Goal: Task Accomplishment & Management: Use online tool/utility

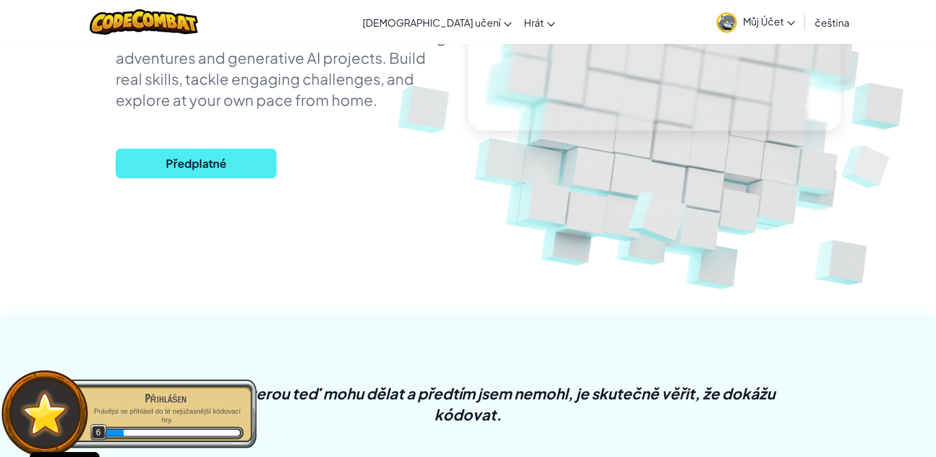
scroll to position [495, 0]
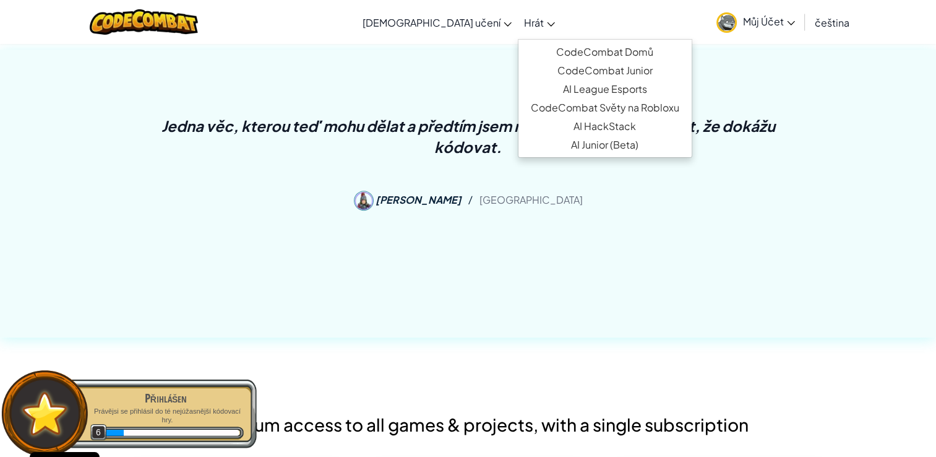
click at [524, 19] on span "Hrát" at bounding box center [534, 22] width 20 height 13
click at [545, 49] on link "CodeCombat Domů" at bounding box center [604, 52] width 173 height 19
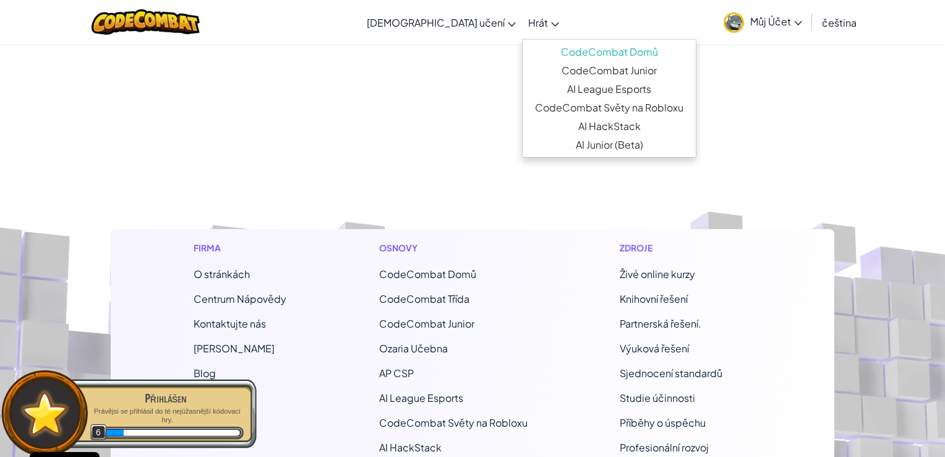
select select "cs"
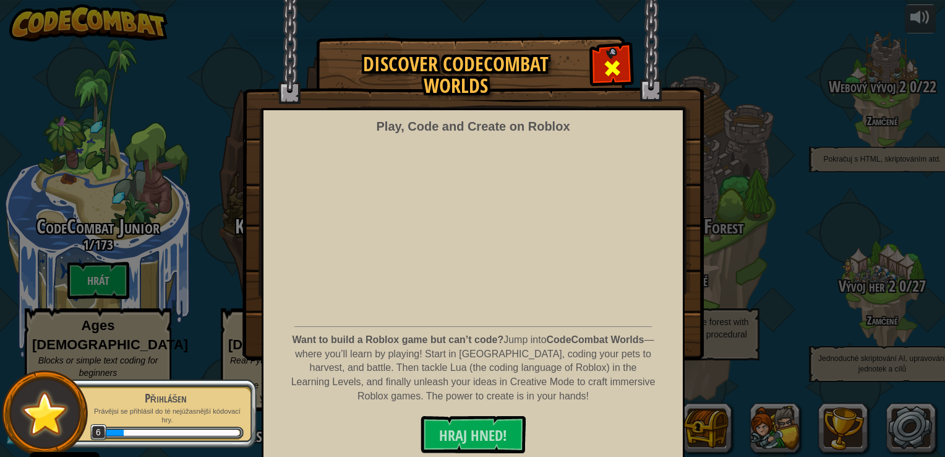
click at [588, 38] on div "Discover CodeCombat Worlds Play, Code and Create on Roblox Want to build a Robl…" at bounding box center [473, 37] width 462 height 1
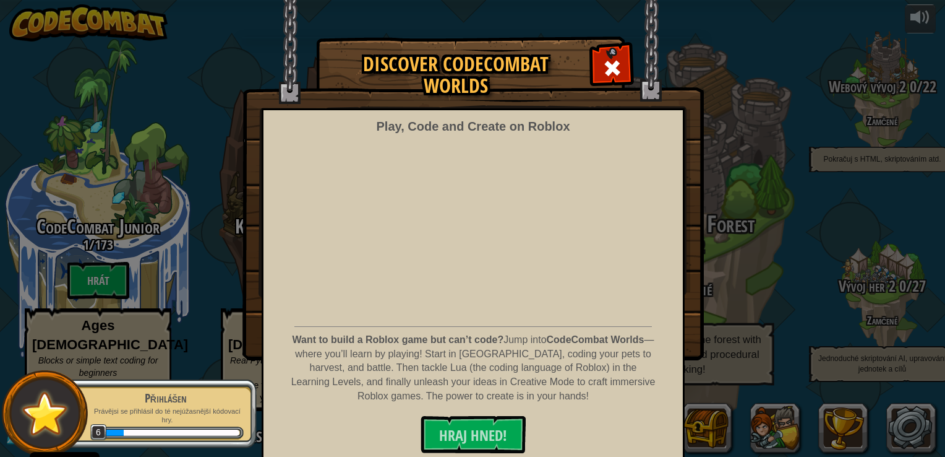
click at [593, 61] on div at bounding box center [612, 66] width 39 height 39
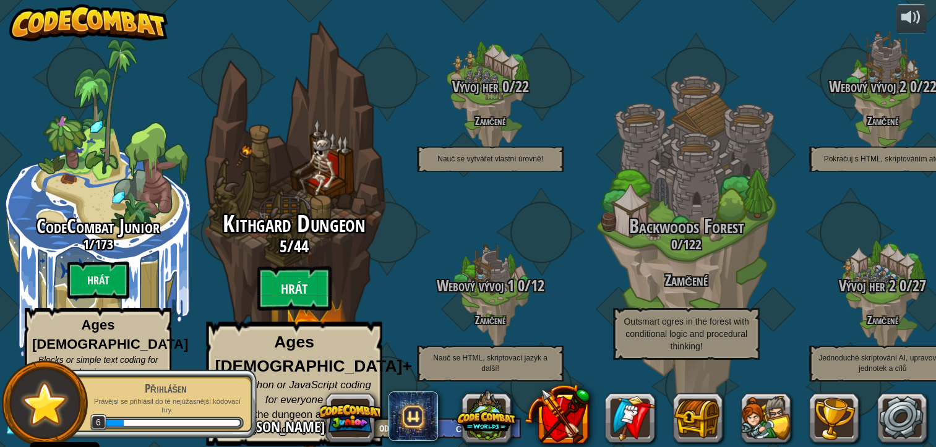
click at [272, 256] on h3 "5 / 44" at bounding box center [293, 247] width 235 height 18
select select "cs"
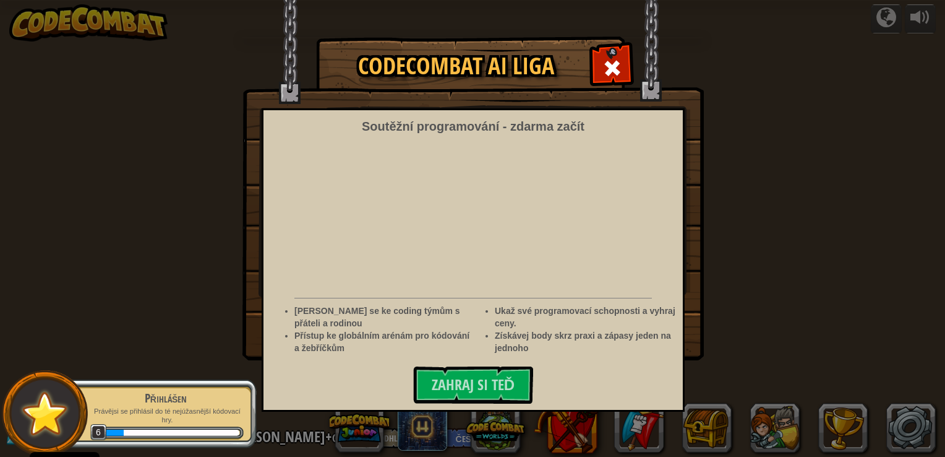
select select "cs"
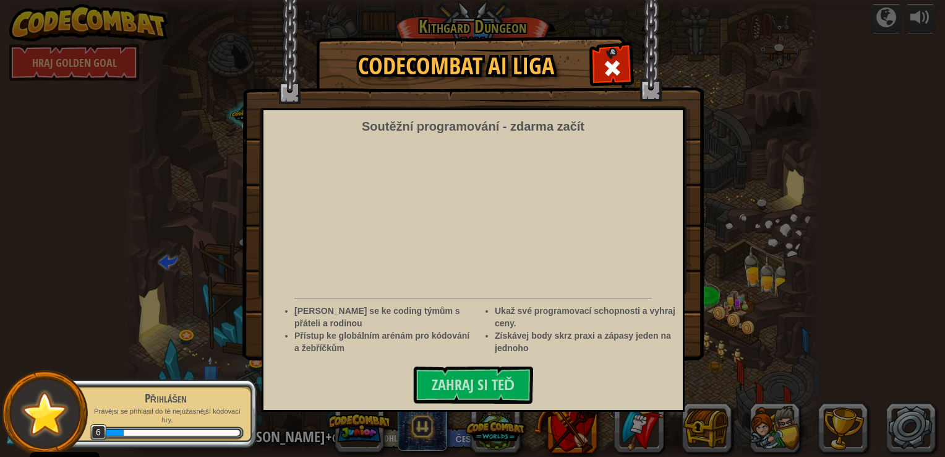
click at [632, 68] on img at bounding box center [474, 180] width 462 height 360
click at [621, 68] on span at bounding box center [613, 68] width 20 height 20
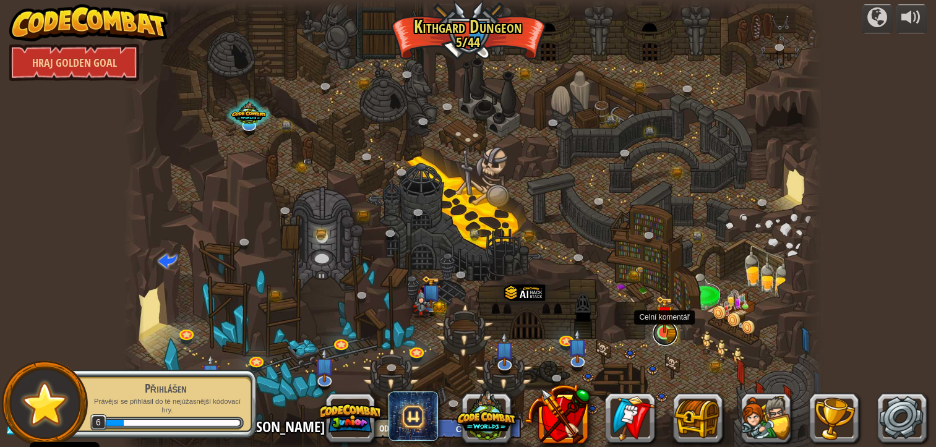
click at [671, 334] on link at bounding box center [665, 333] width 25 height 25
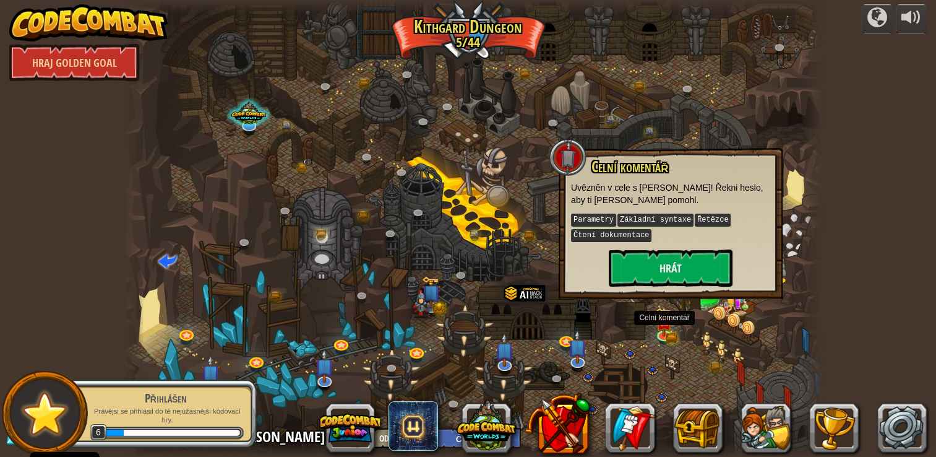
click at [676, 243] on div "Celní komentář Uvězněn v cele s [PERSON_NAME]! Řekni heslo, aby ti [PERSON_NAME…" at bounding box center [670, 222] width 199 height 128
click at [679, 250] on button "Hrát" at bounding box center [671, 267] width 124 height 37
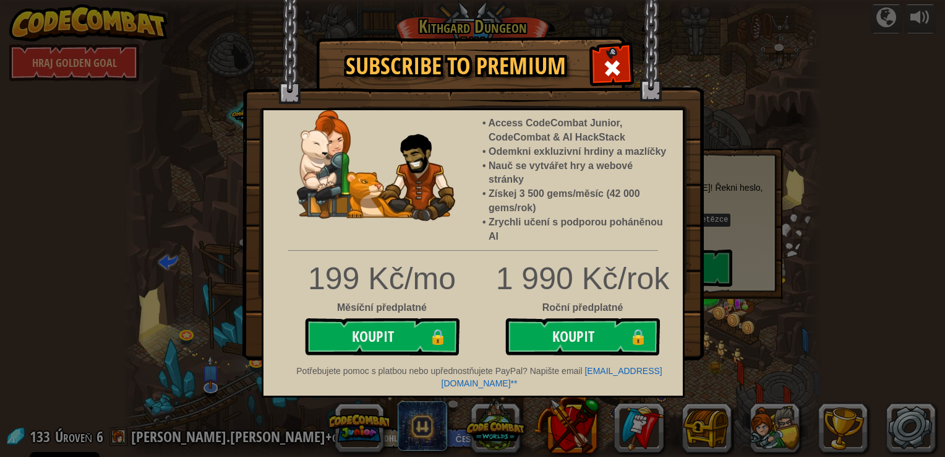
click at [636, 69] on img at bounding box center [474, 180] width 462 height 360
click at [620, 61] on span at bounding box center [613, 68] width 20 height 20
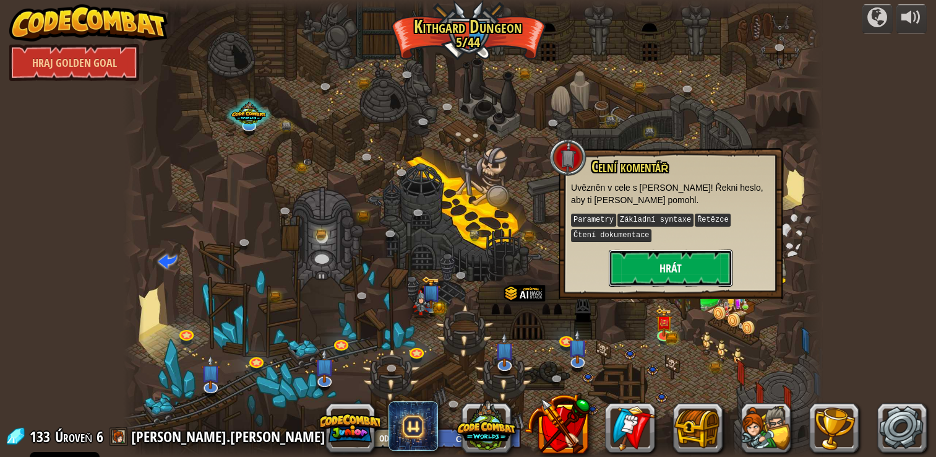
click at [669, 271] on button "Hrát" at bounding box center [671, 267] width 124 height 37
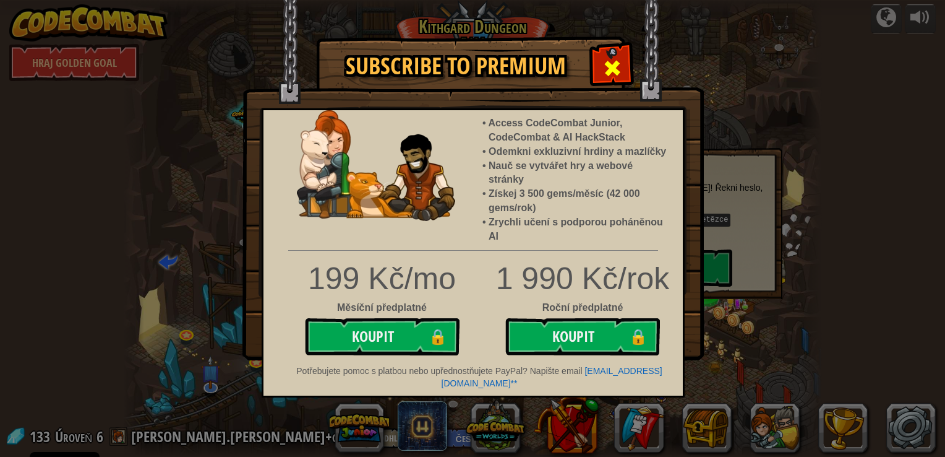
click at [606, 65] on span at bounding box center [613, 68] width 20 height 20
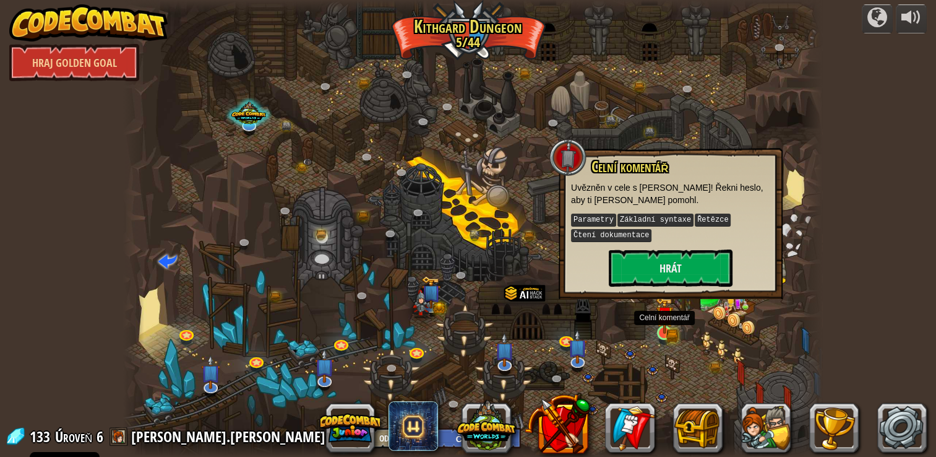
click at [663, 325] on img at bounding box center [664, 315] width 17 height 38
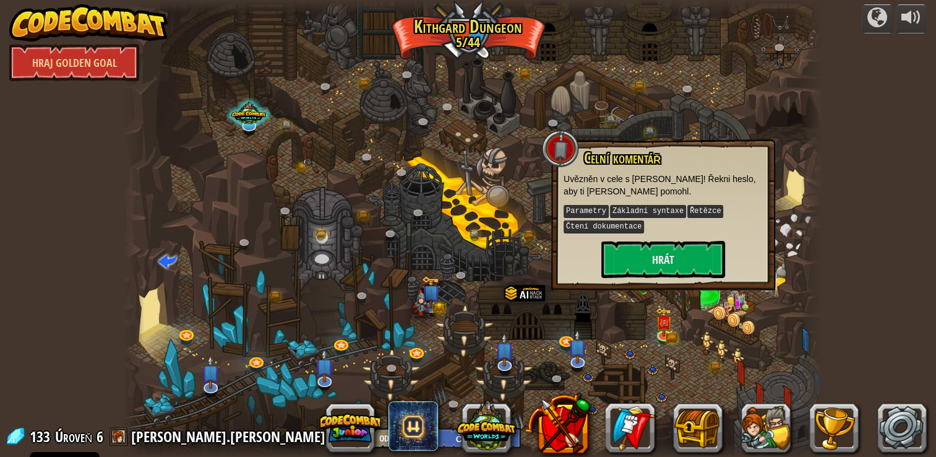
click at [671, 222] on p "Parametry Základní syntaxe Řetězce Čtení dokumentace" at bounding box center [663, 219] width 199 height 31
click at [671, 246] on button "Hrát" at bounding box center [663, 259] width 124 height 37
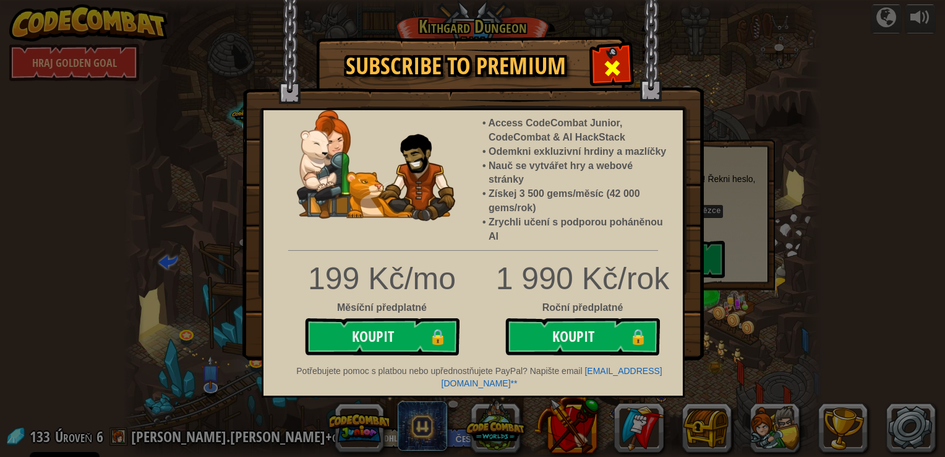
click at [606, 64] on span at bounding box center [613, 68] width 20 height 20
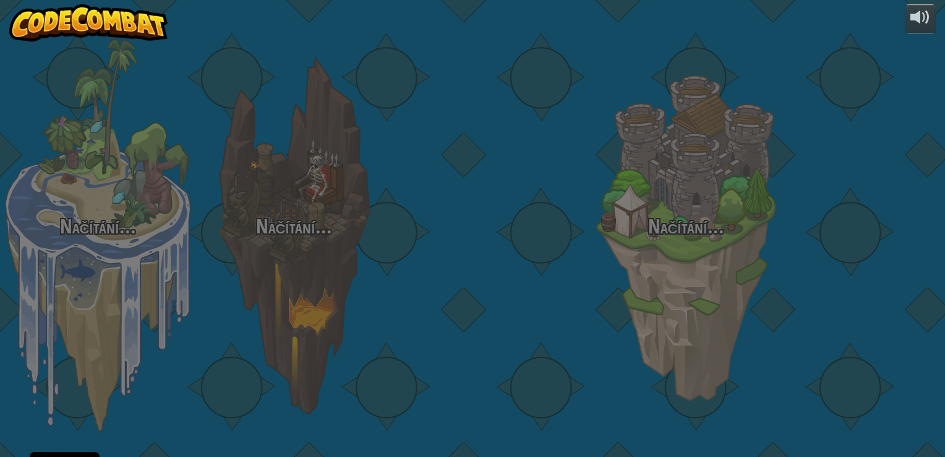
select select "cs"
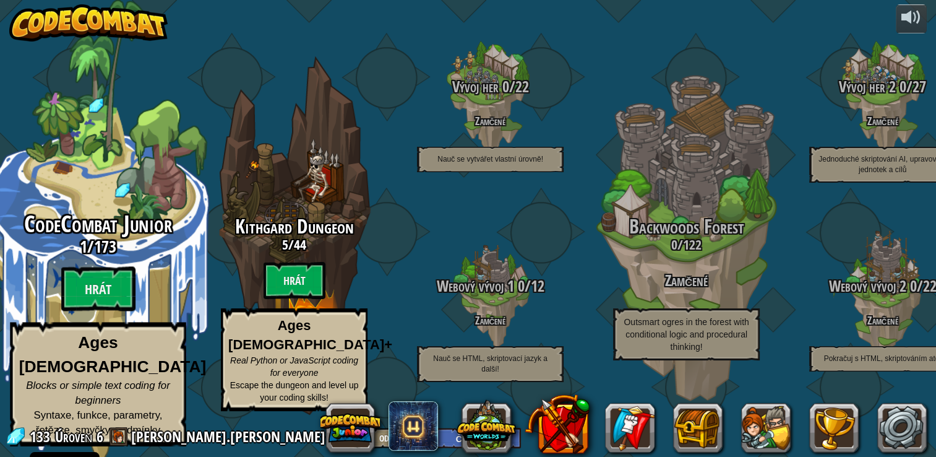
click at [163, 240] on span "CodeCombat Junior" at bounding box center [98, 224] width 148 height 32
select select "cs"
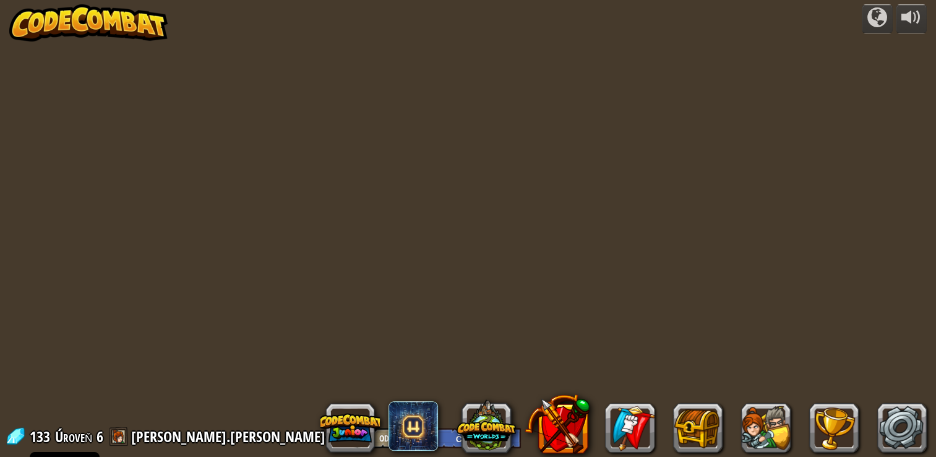
select select "cs"
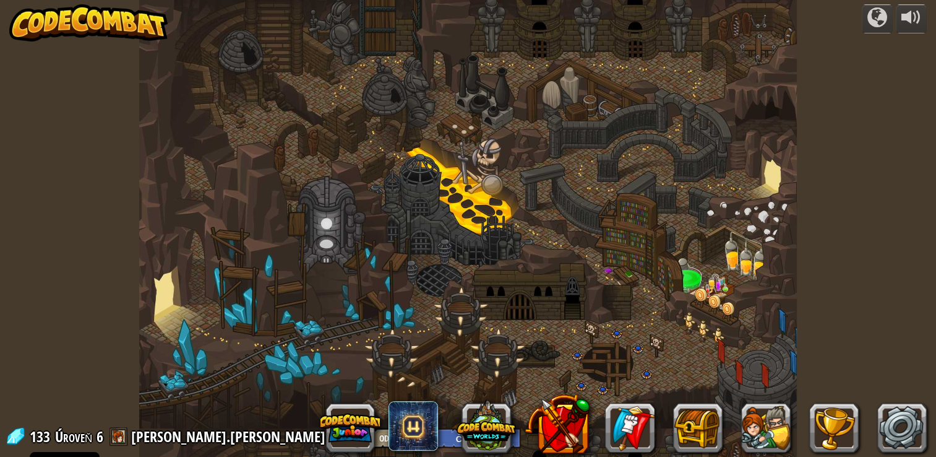
select select "cs"
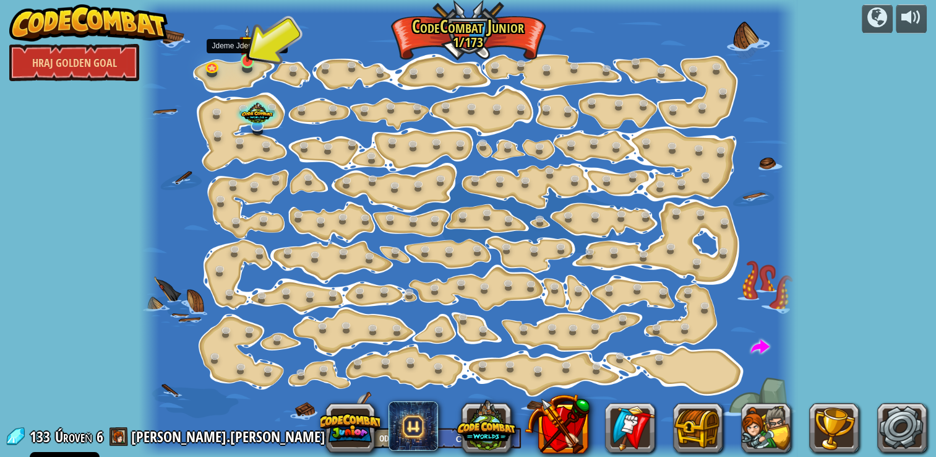
click at [249, 59] on img at bounding box center [247, 43] width 16 height 37
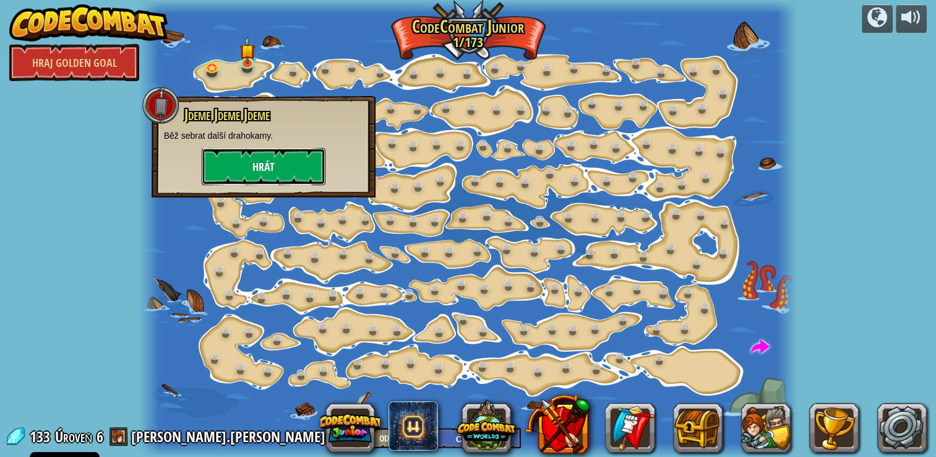
click at [292, 178] on button "Hrát" at bounding box center [264, 166] width 124 height 37
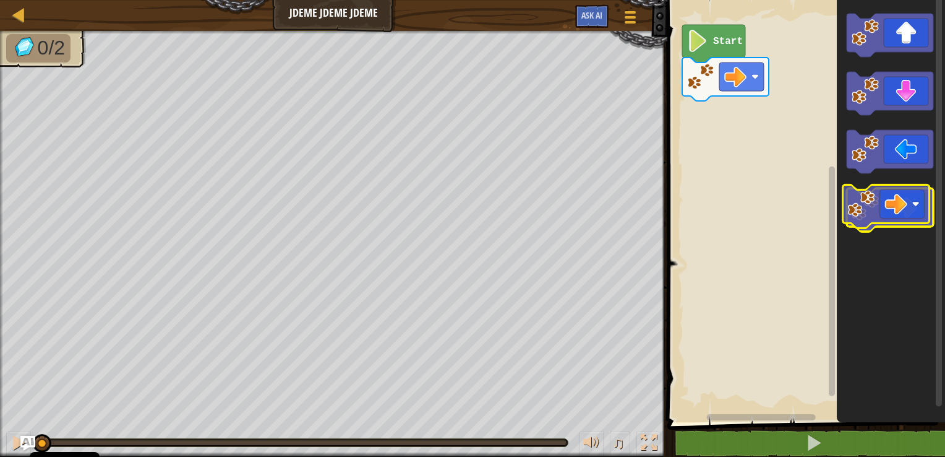
click at [914, 199] on icon "Blockly Workspace" at bounding box center [890, 209] width 87 height 43
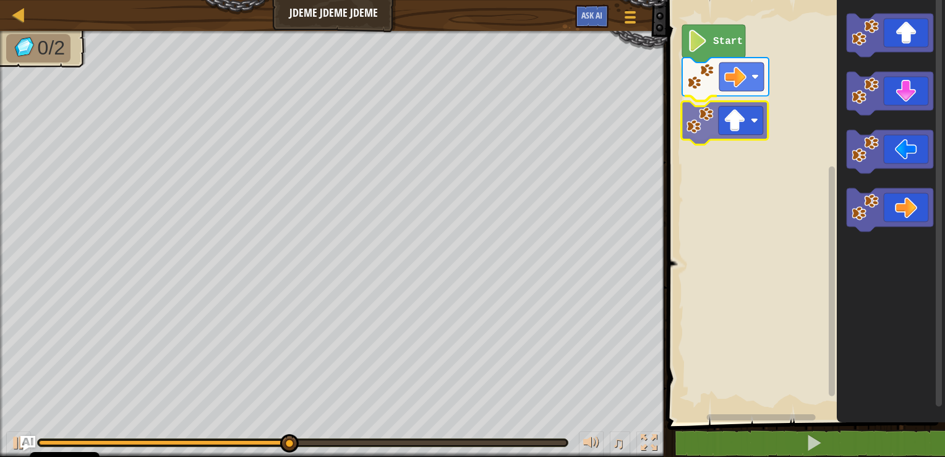
click at [730, 112] on div "Start" at bounding box center [804, 208] width 281 height 428
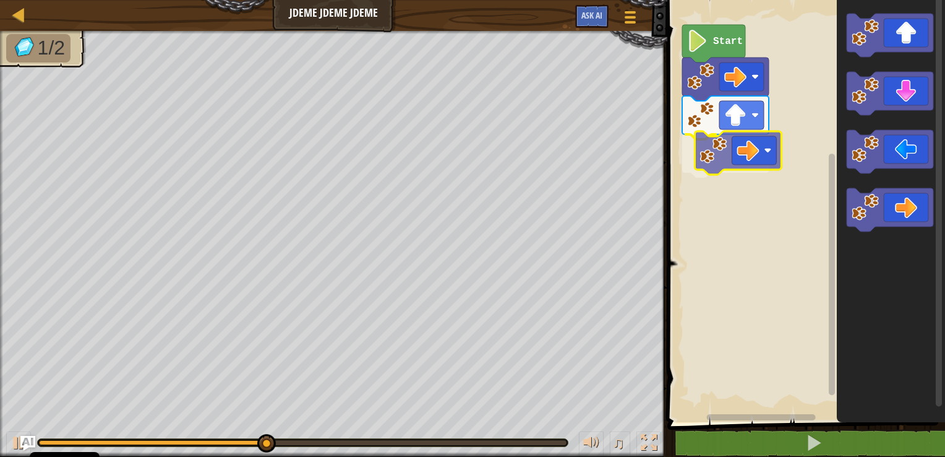
click at [749, 155] on div "Start" at bounding box center [804, 208] width 281 height 428
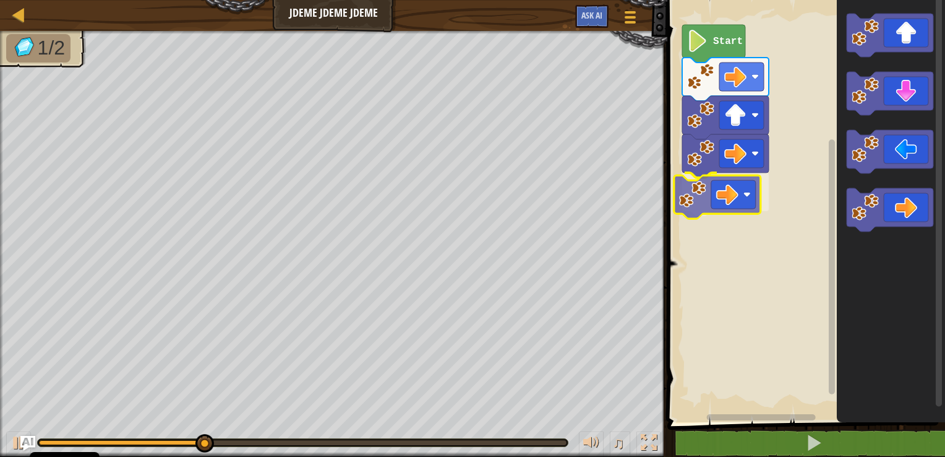
click at [721, 200] on div "Start" at bounding box center [804, 208] width 281 height 428
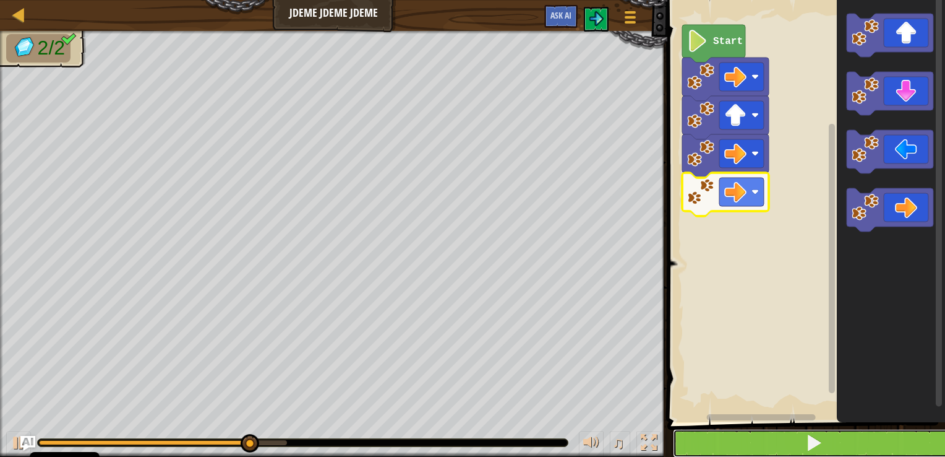
click at [752, 437] on button at bounding box center [813, 443] width 281 height 28
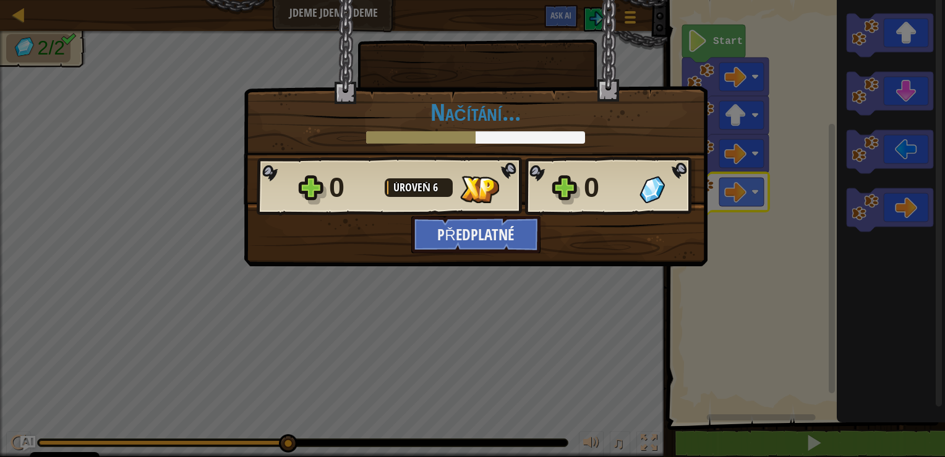
click at [851, 445] on div "× Ohodnoťte tuto úroveň: Připomínky! Načítání... Reticulating Splines... Načítá…" at bounding box center [472, 228] width 945 height 457
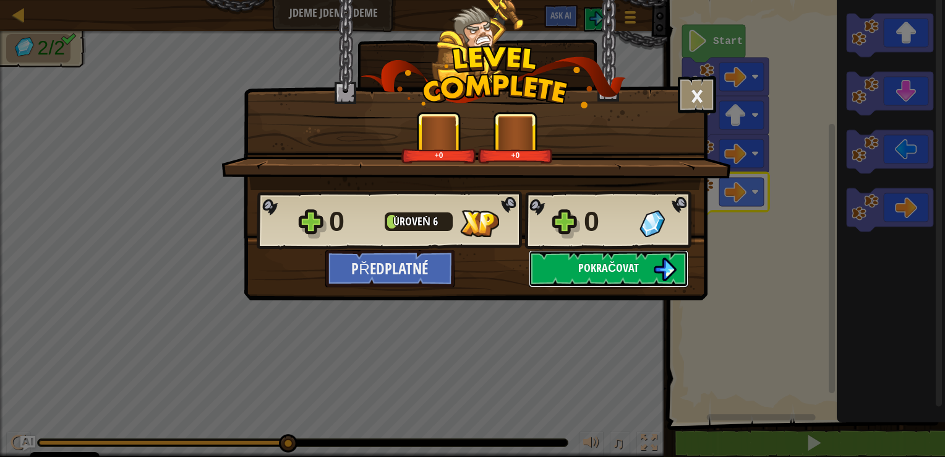
click at [615, 259] on button "Pokračovat" at bounding box center [609, 268] width 160 height 37
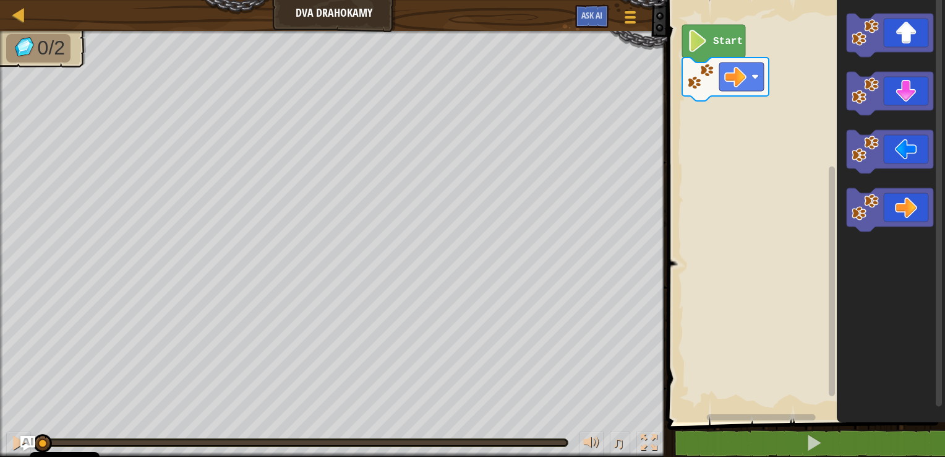
click at [692, 41] on image "Blockly Workspace" at bounding box center [697, 41] width 21 height 22
click at [705, 43] on image "Blockly Workspace" at bounding box center [697, 41] width 21 height 22
click at [700, 104] on div "Start" at bounding box center [804, 208] width 281 height 428
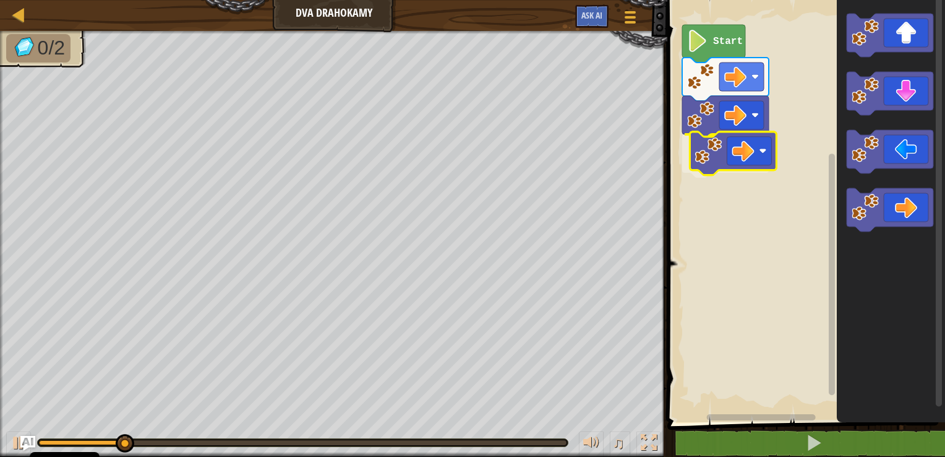
click at [708, 151] on div "Start" at bounding box center [804, 208] width 281 height 428
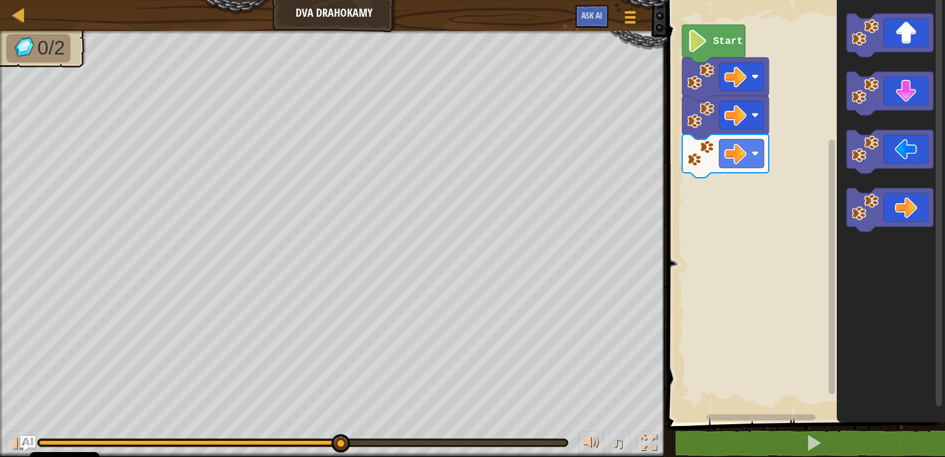
click at [760, 166] on div "Start" at bounding box center [804, 208] width 281 height 428
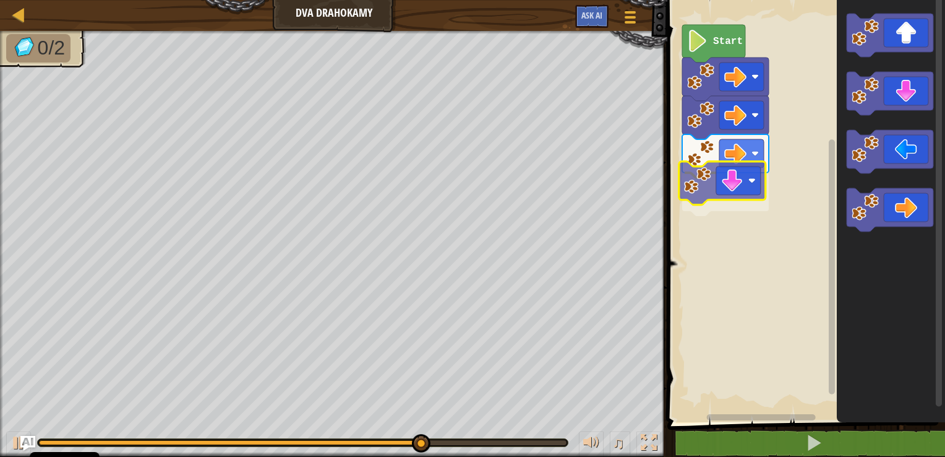
click at [742, 188] on div "Start" at bounding box center [804, 208] width 281 height 428
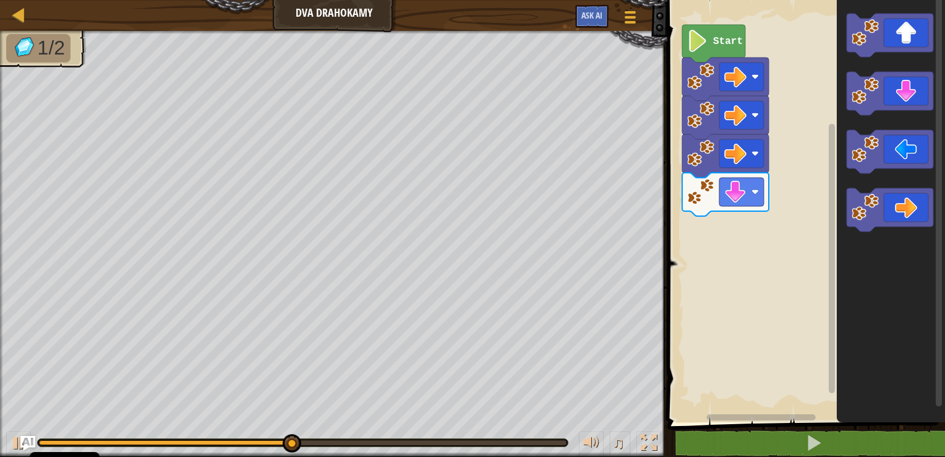
click at [798, 192] on div "Start" at bounding box center [804, 208] width 281 height 428
click at [887, 90] on g "Blockly Workspace" at bounding box center [890, 123] width 87 height 218
click at [806, 192] on div "Start" at bounding box center [804, 208] width 281 height 428
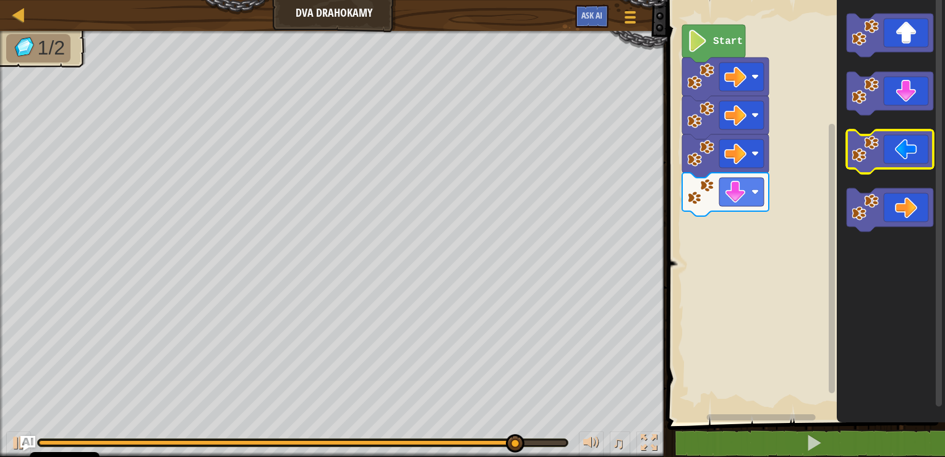
click at [874, 99] on g "Blockly Workspace" at bounding box center [890, 123] width 87 height 218
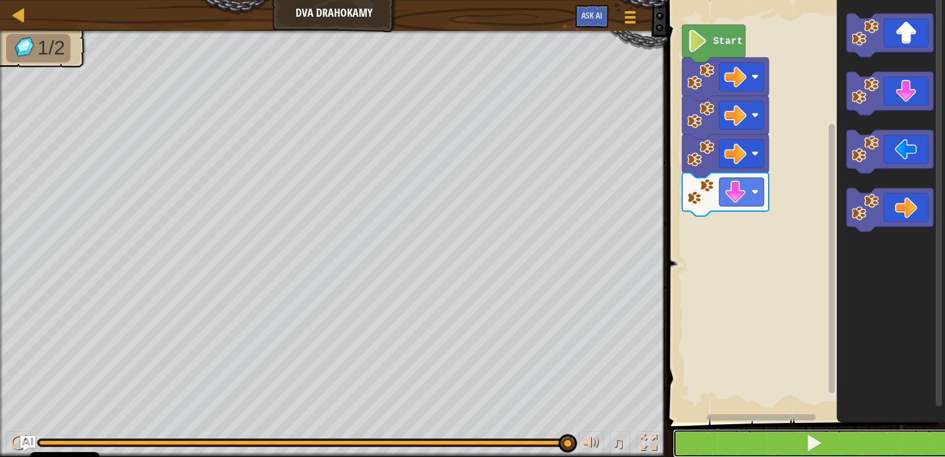
click at [844, 438] on button at bounding box center [813, 443] width 281 height 28
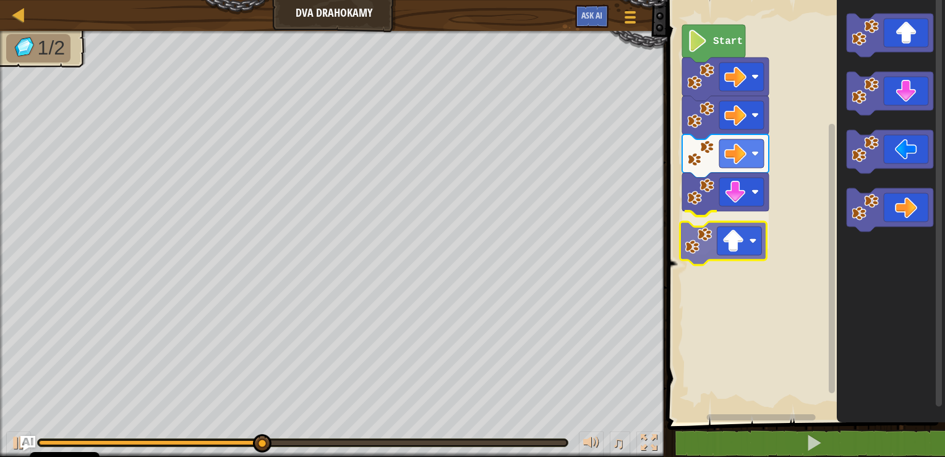
click at [727, 240] on div "Start" at bounding box center [804, 208] width 281 height 428
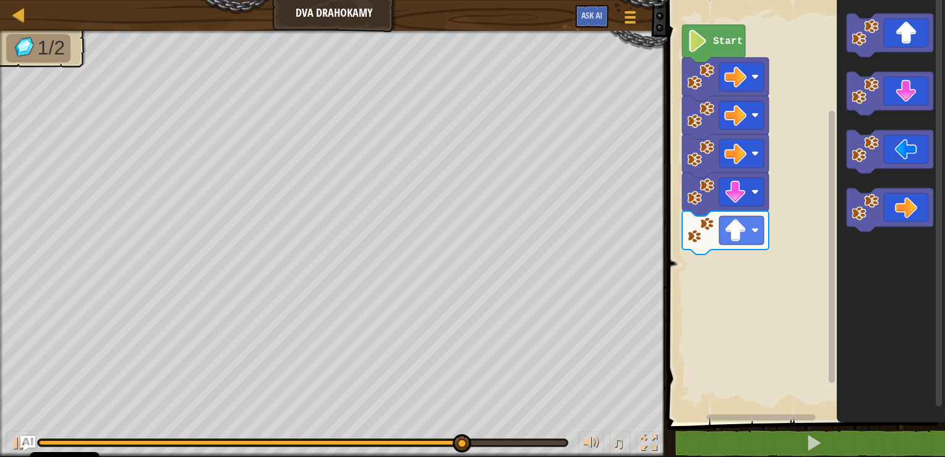
click at [838, 205] on icon "Blockly Workspace" at bounding box center [891, 208] width 108 height 428
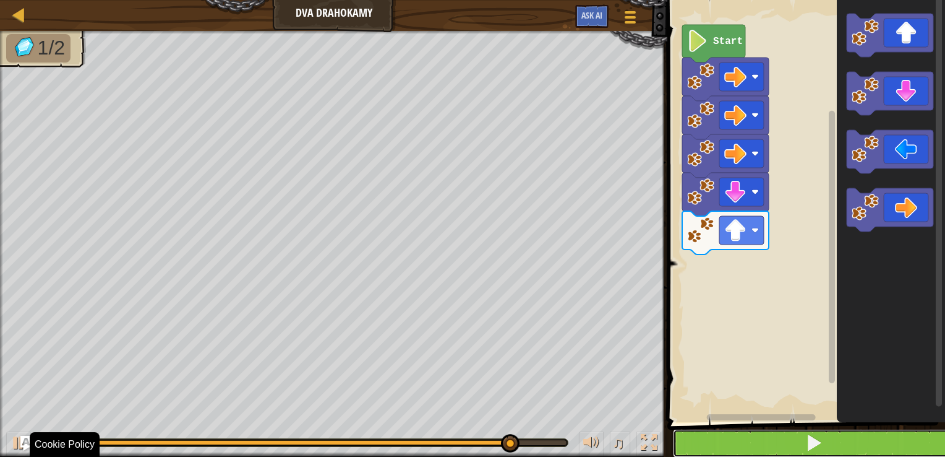
click at [846, 450] on button at bounding box center [813, 443] width 281 height 28
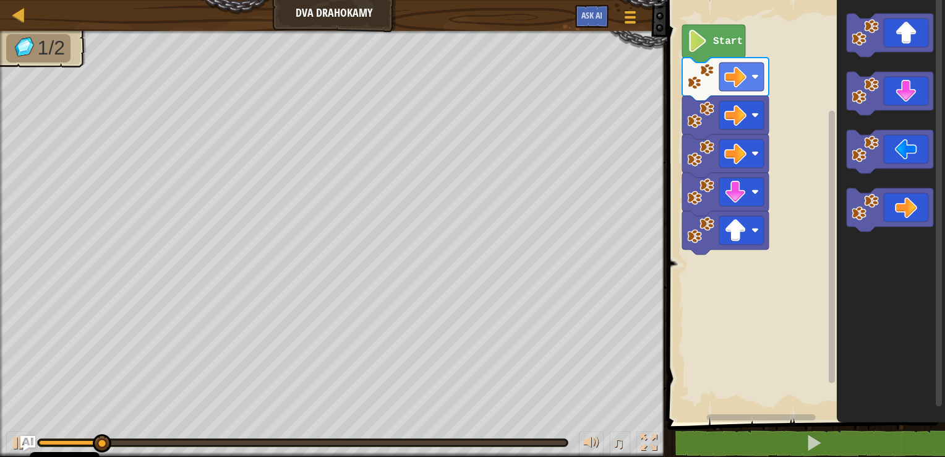
click at [782, 270] on div "Start" at bounding box center [804, 208] width 281 height 428
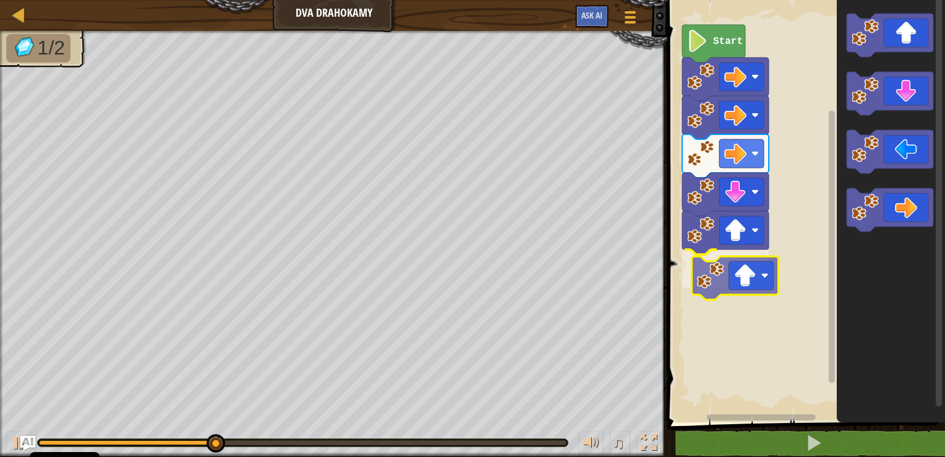
click at [745, 270] on div "Start" at bounding box center [804, 208] width 281 height 428
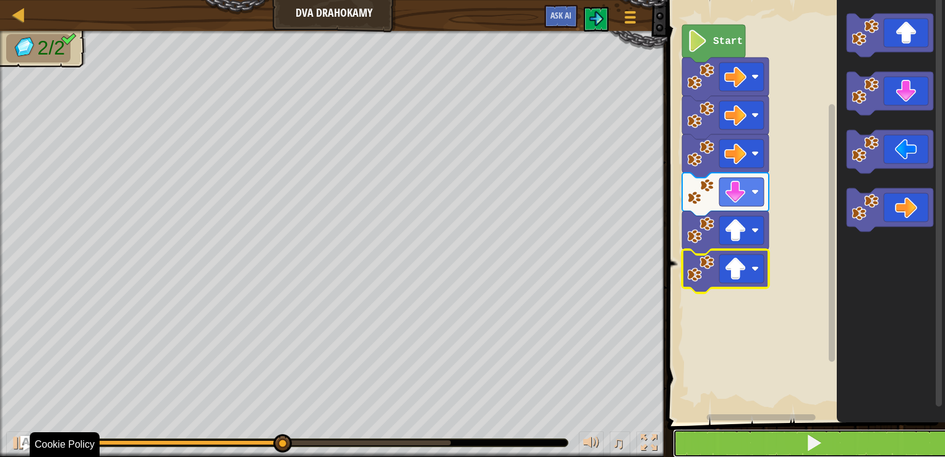
click at [818, 439] on span at bounding box center [814, 442] width 17 height 17
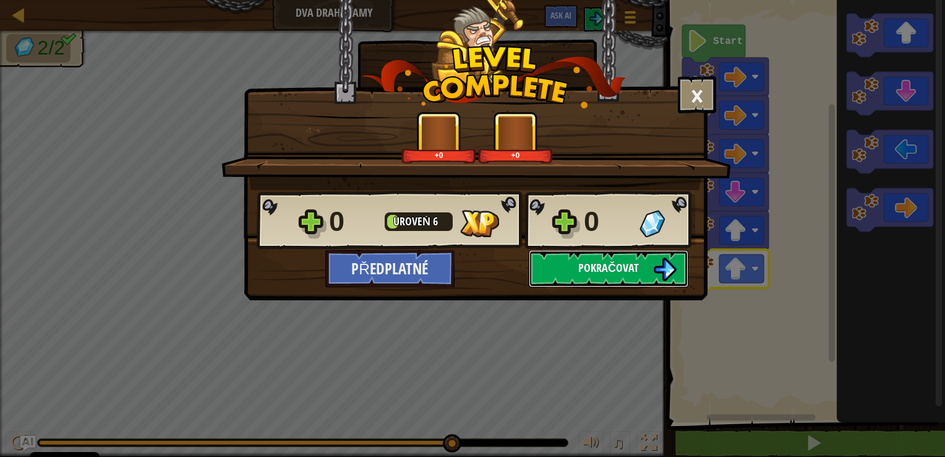
click at [635, 261] on span "Pokračovat" at bounding box center [608, 267] width 61 height 15
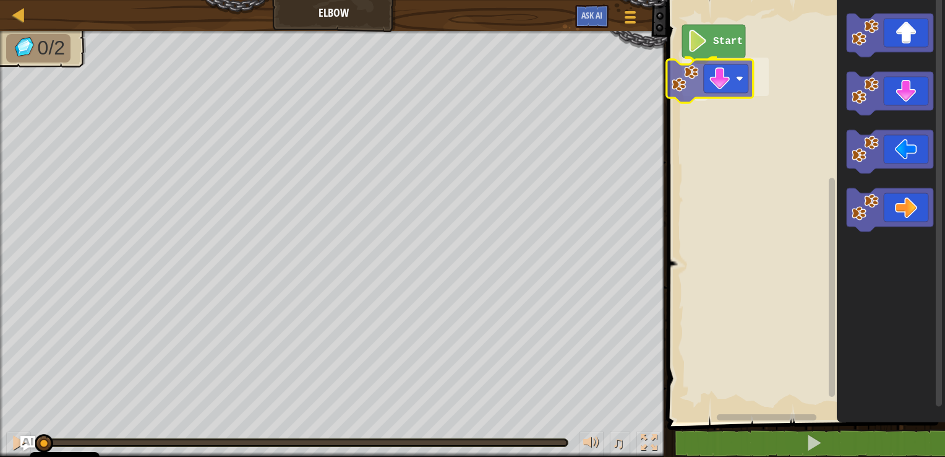
click at [723, 88] on div "Start" at bounding box center [804, 208] width 281 height 428
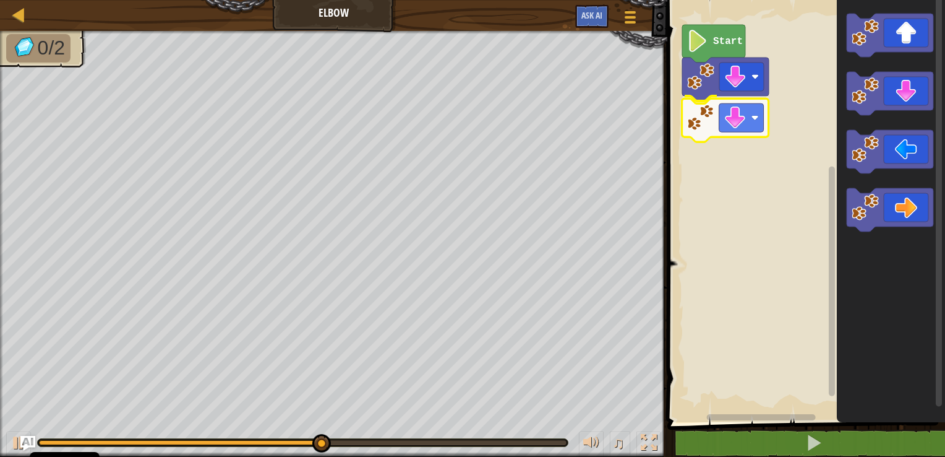
click at [737, 124] on div "Start" at bounding box center [804, 208] width 281 height 428
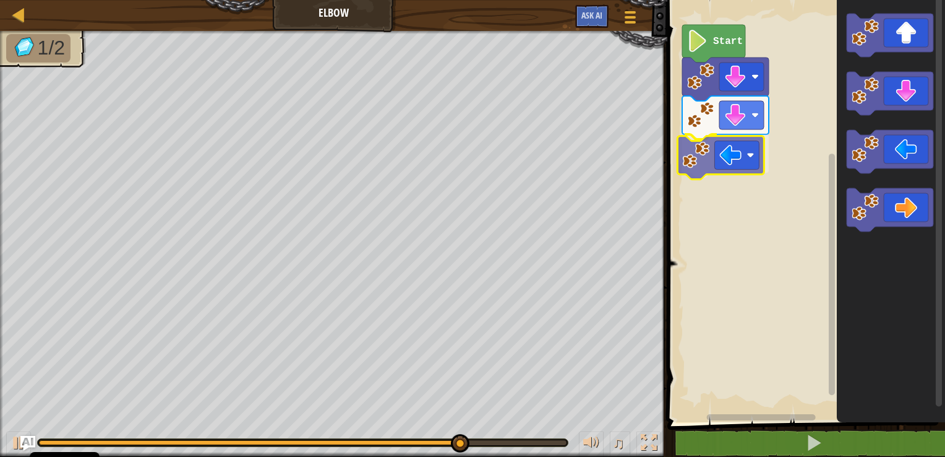
click at [720, 150] on div "Start" at bounding box center [804, 208] width 281 height 428
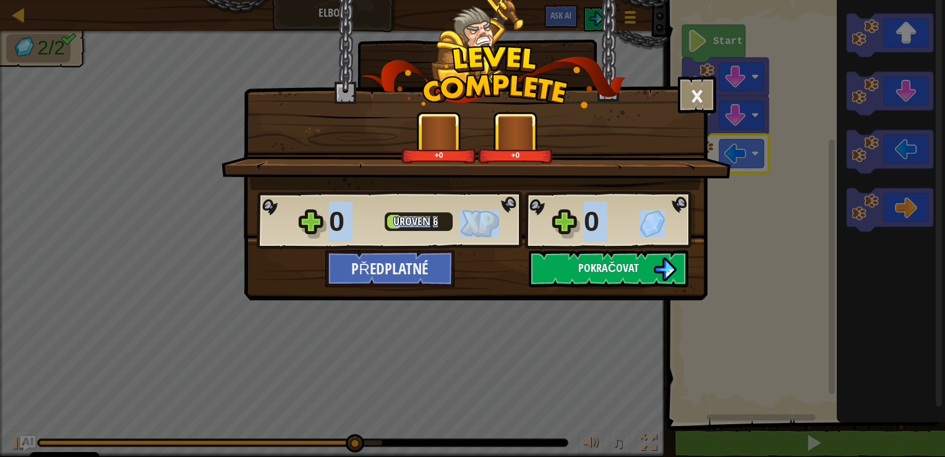
click at [599, 263] on div "0 Úroveň 6 0 Předplatné Ukládání postupu Pokračovat" at bounding box center [475, 238] width 463 height 97
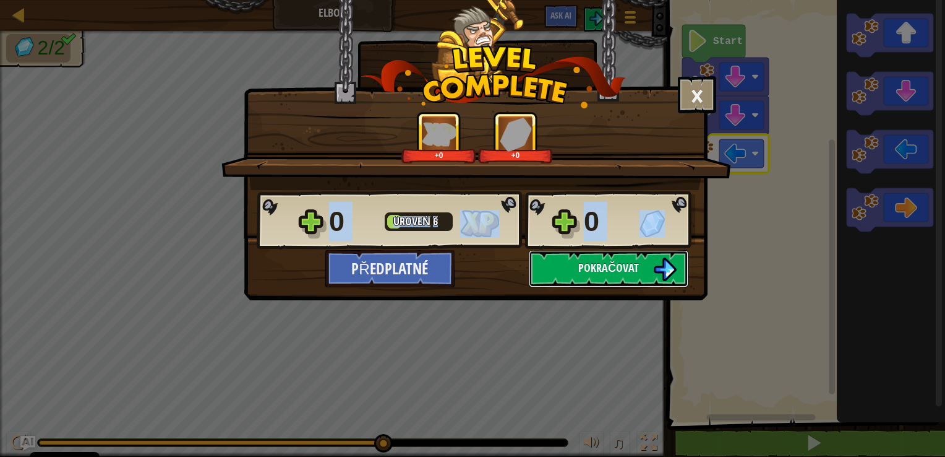
click at [599, 266] on span "Pokračovat" at bounding box center [608, 267] width 61 height 15
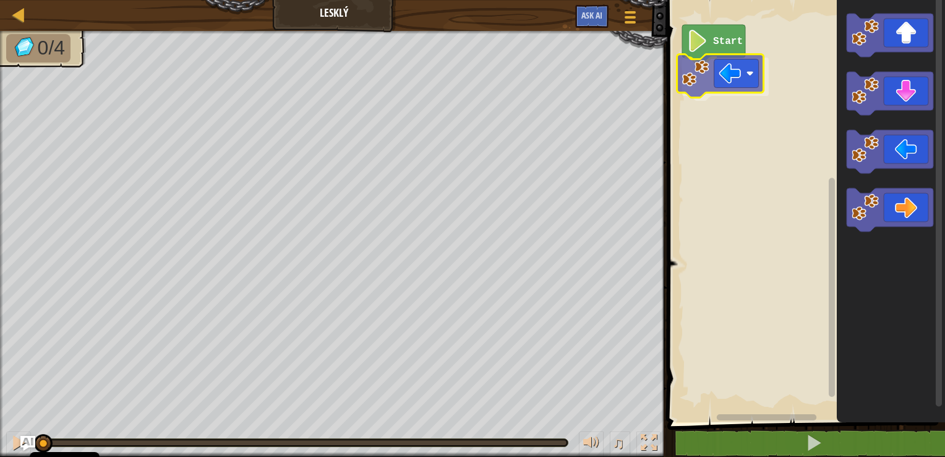
click at [736, 66] on div "Start" at bounding box center [804, 208] width 281 height 428
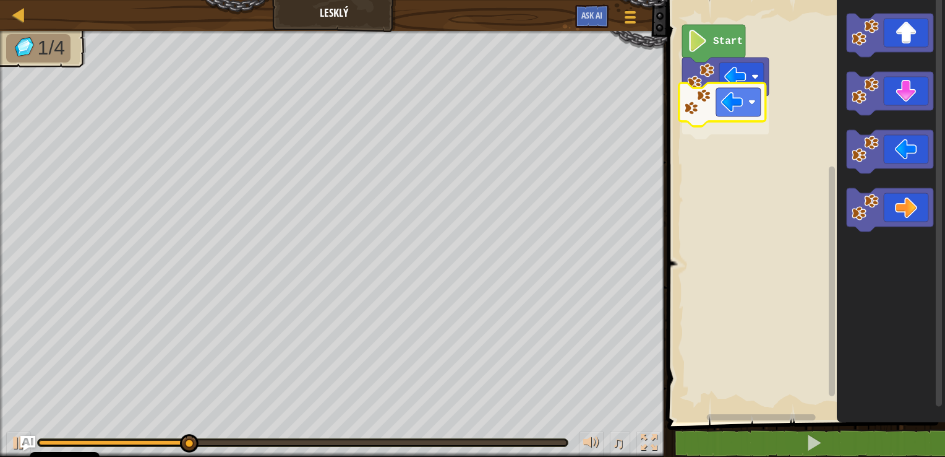
click at [698, 108] on div "Start" at bounding box center [804, 208] width 281 height 428
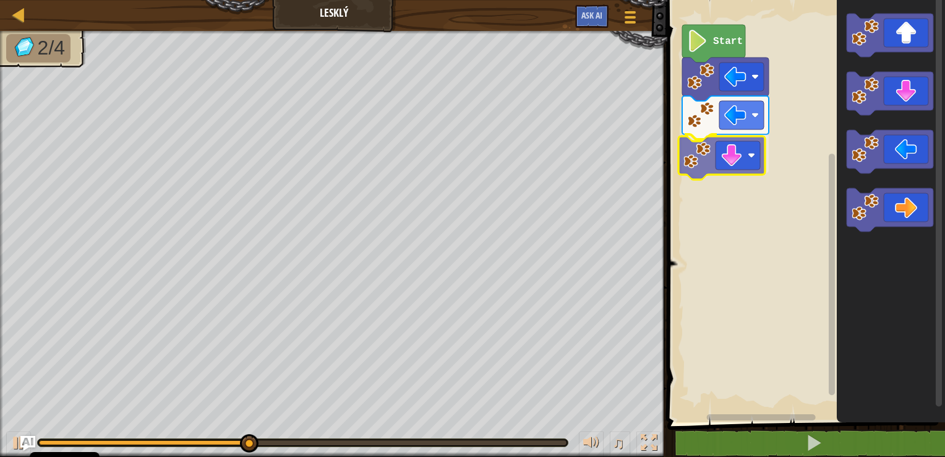
click at [726, 159] on div "Start" at bounding box center [804, 208] width 281 height 428
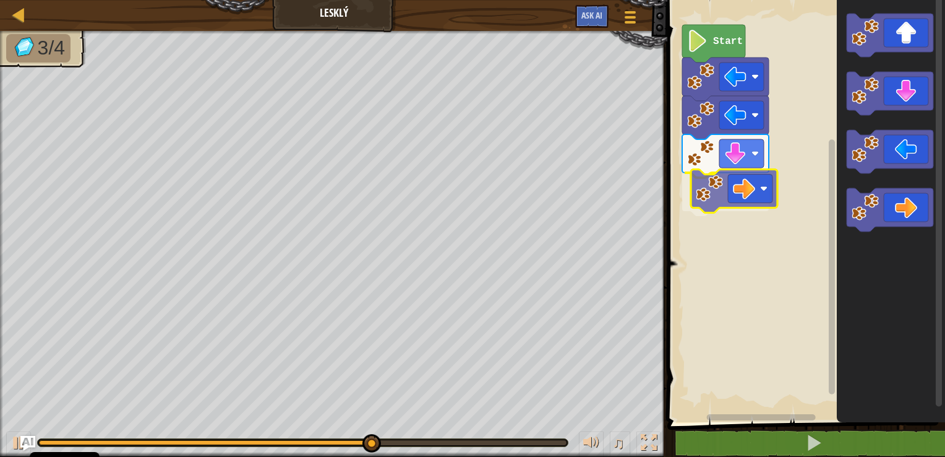
click at [729, 202] on div "Start" at bounding box center [804, 208] width 281 height 428
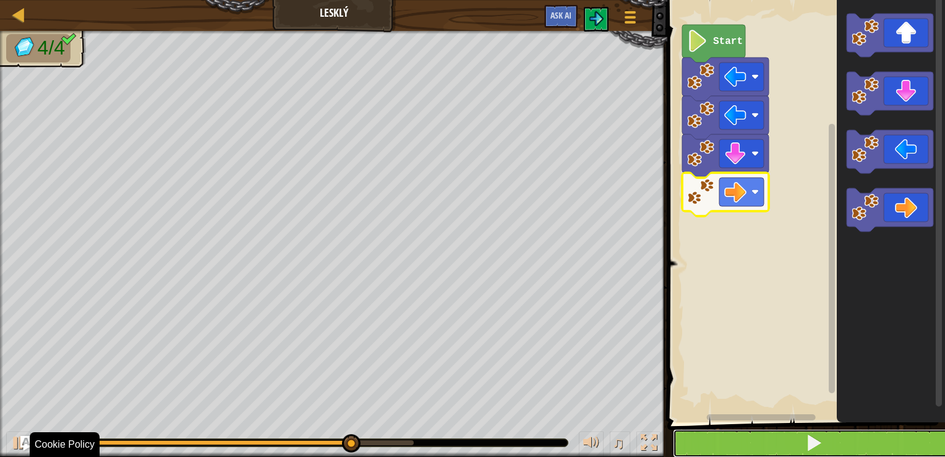
click at [777, 451] on button at bounding box center [813, 443] width 281 height 28
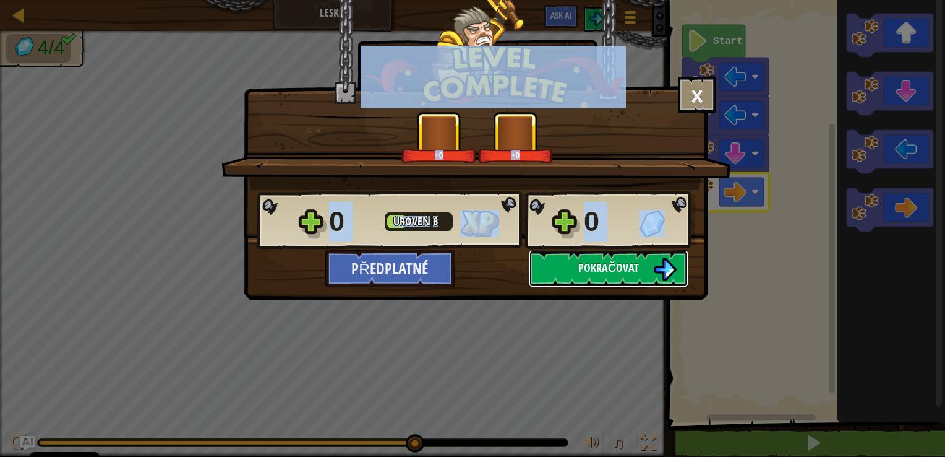
click at [616, 269] on span "Pokračovat" at bounding box center [608, 267] width 61 height 15
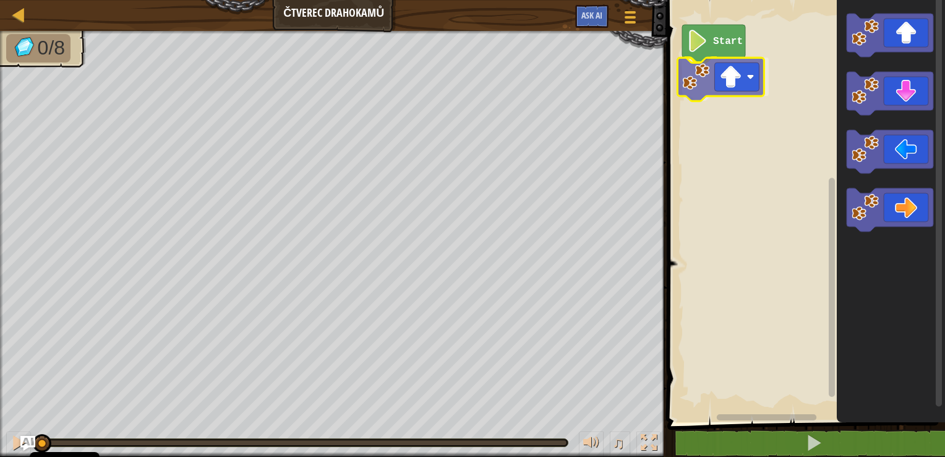
click at [726, 80] on div "Start" at bounding box center [804, 208] width 281 height 428
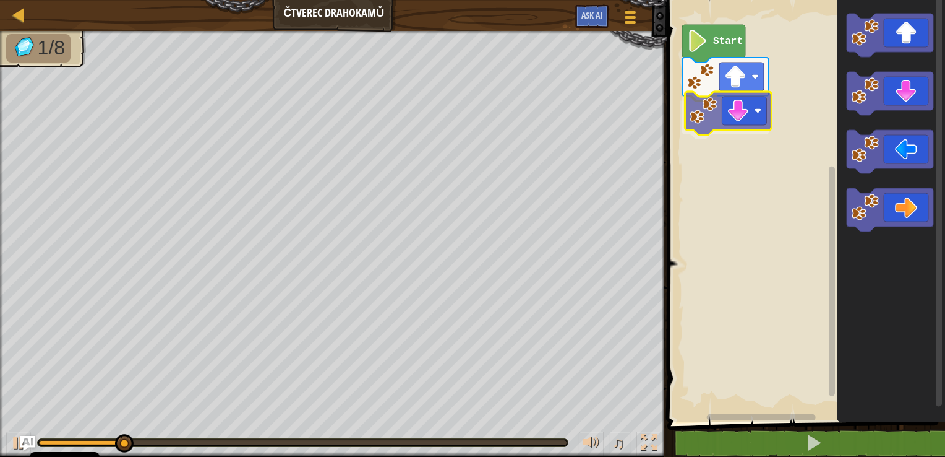
click at [721, 114] on div "Start" at bounding box center [804, 208] width 281 height 428
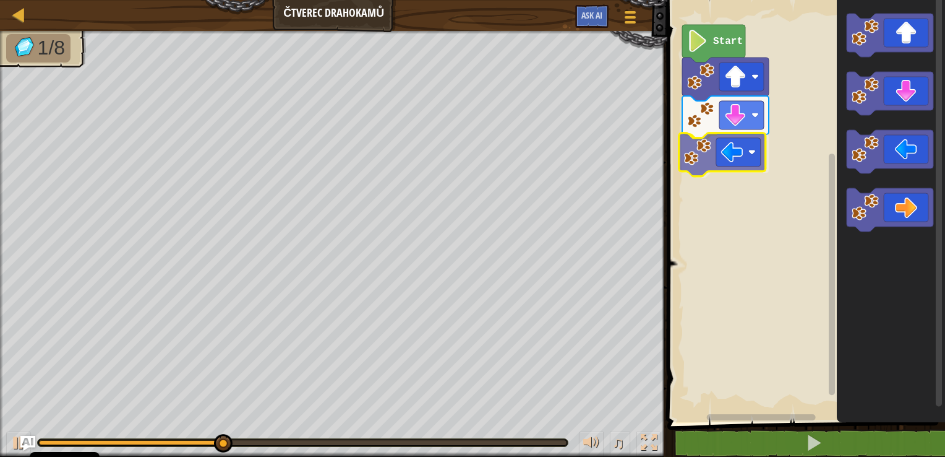
click at [741, 152] on div "Start" at bounding box center [804, 208] width 281 height 428
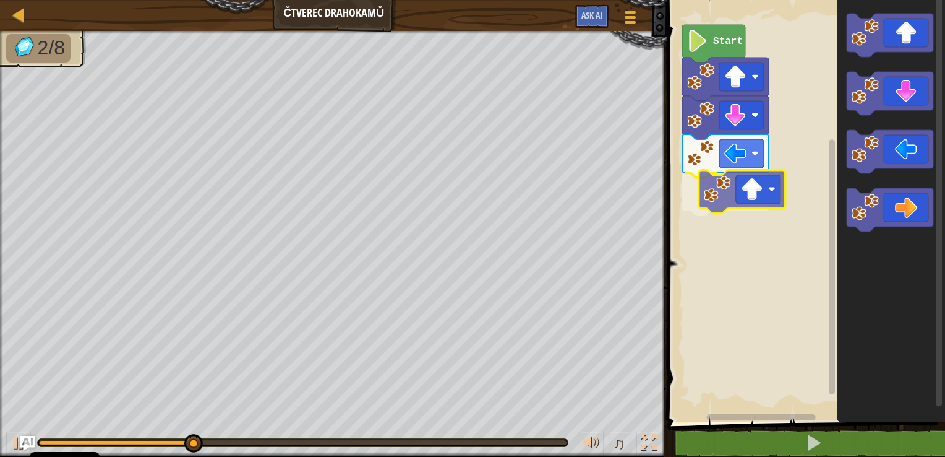
click at [755, 182] on div "Start" at bounding box center [804, 208] width 281 height 428
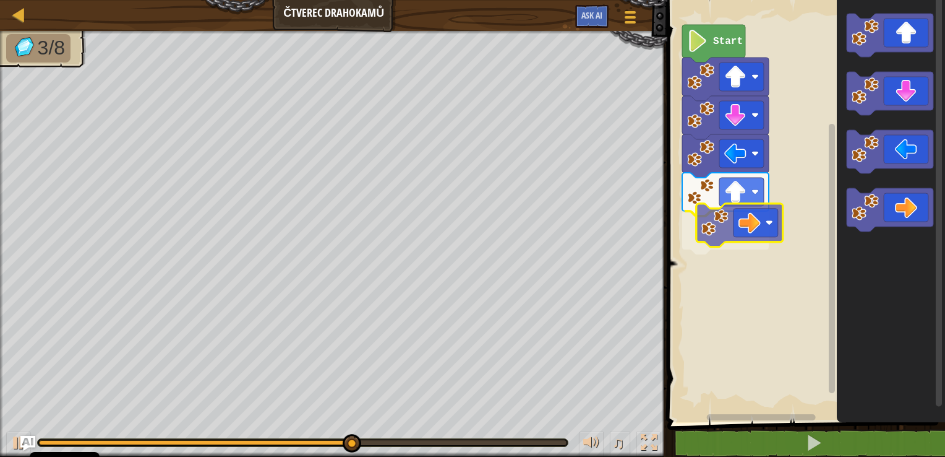
click at [746, 229] on div "Start" at bounding box center [804, 208] width 281 height 428
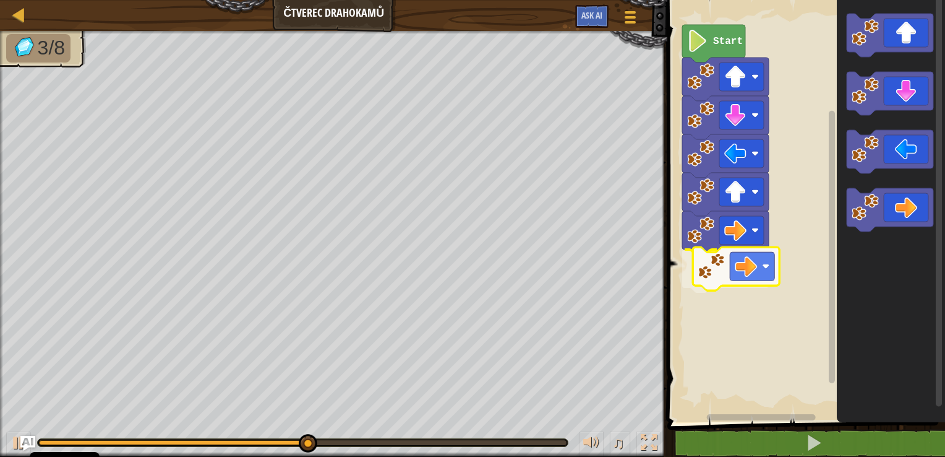
click at [753, 271] on div "Start" at bounding box center [804, 208] width 281 height 428
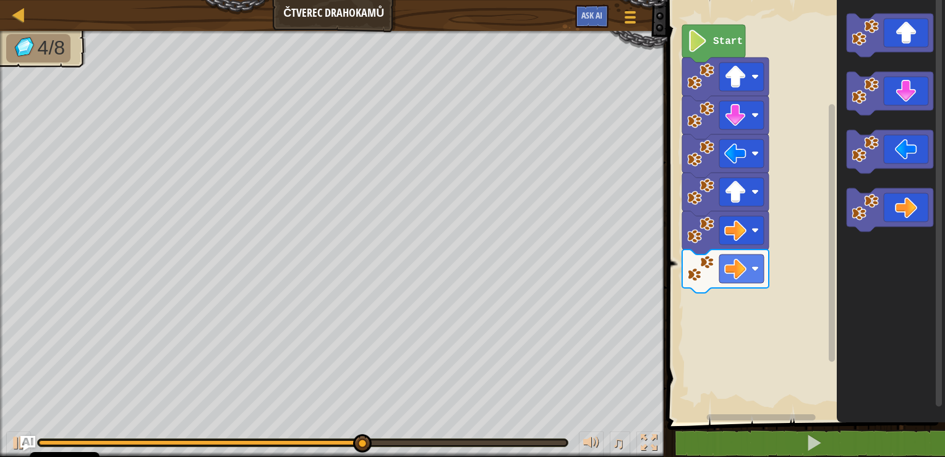
click at [762, 344] on div "Start" at bounding box center [804, 208] width 281 height 428
click at [829, 226] on div "Start" at bounding box center [804, 208] width 281 height 428
click at [885, 111] on g "Blockly Workspace" at bounding box center [890, 123] width 87 height 218
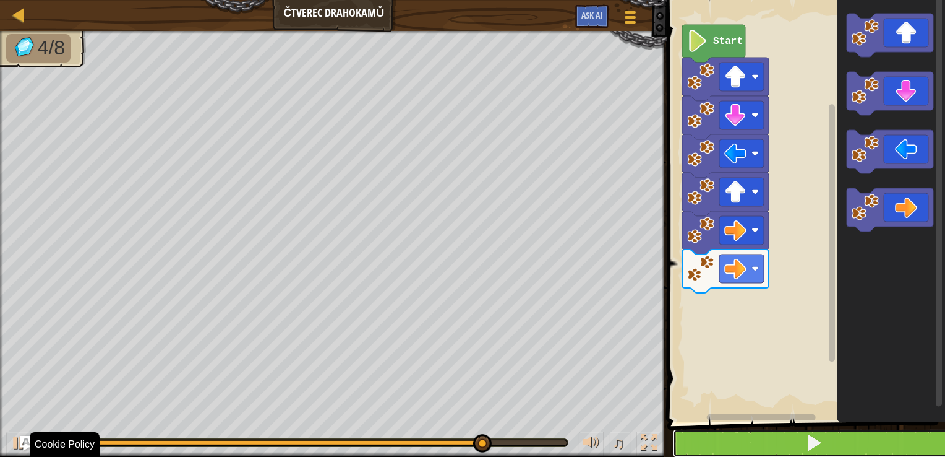
click at [858, 449] on button at bounding box center [813, 443] width 281 height 28
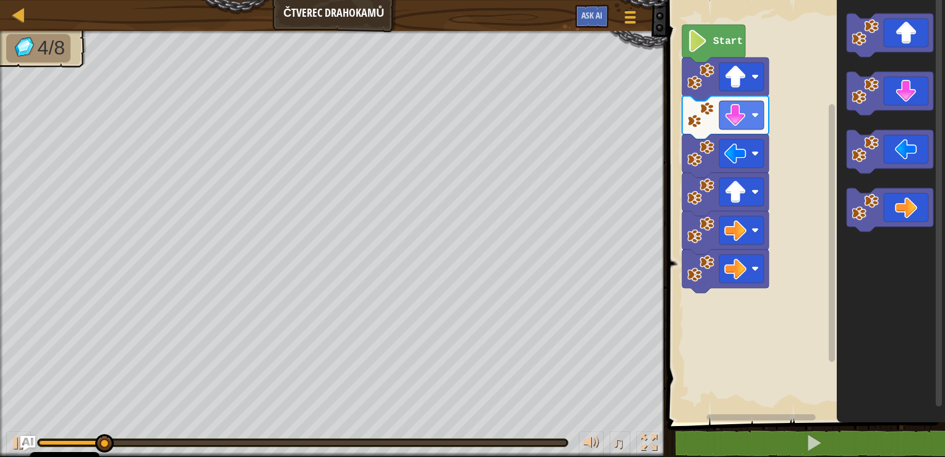
click at [817, 302] on div "Start" at bounding box center [804, 208] width 281 height 428
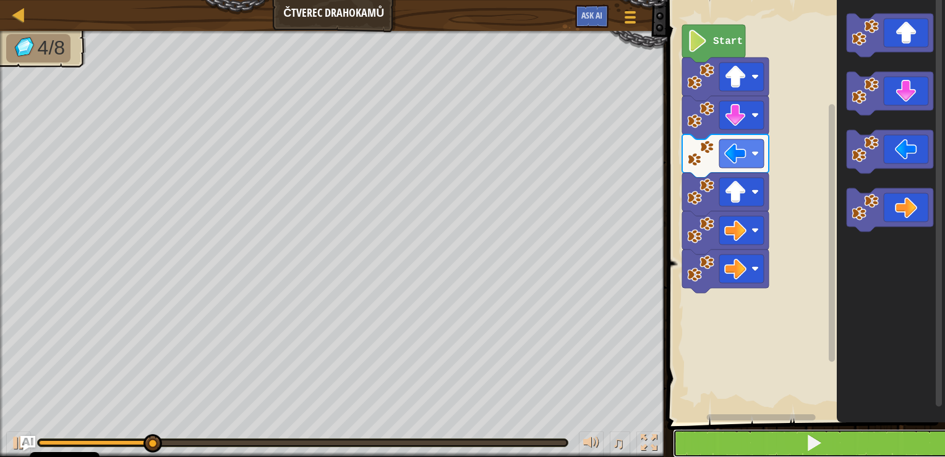
click at [797, 444] on button at bounding box center [813, 443] width 281 height 28
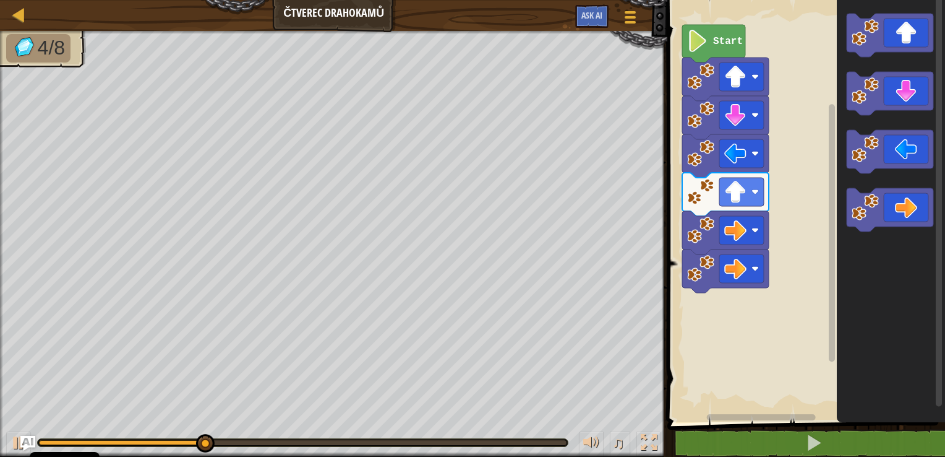
click at [877, 105] on icon "Blockly Workspace" at bounding box center [890, 93] width 87 height 43
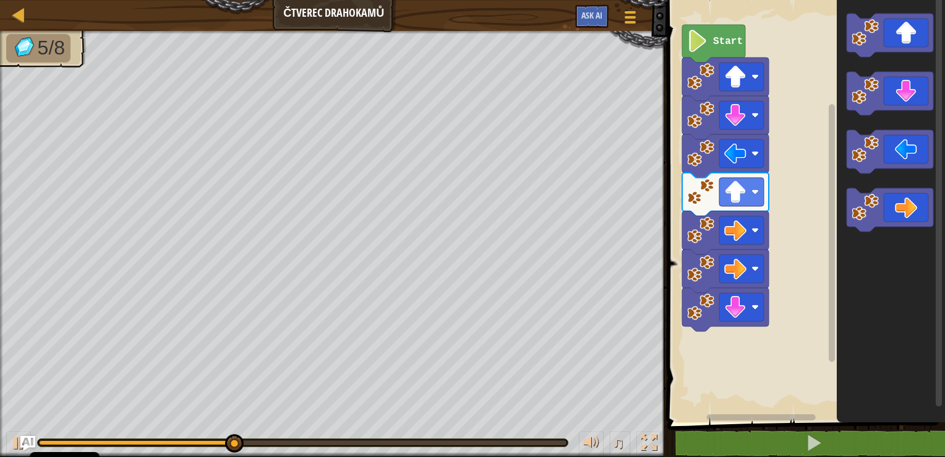
click at [892, 87] on icon "Blockly Workspace" at bounding box center [890, 93] width 87 height 43
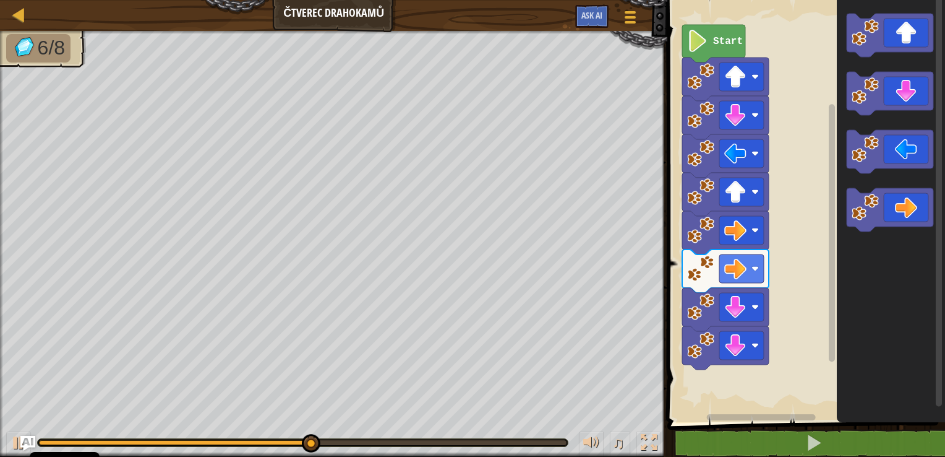
click at [700, 344] on image "Blockly Workspace" at bounding box center [700, 345] width 27 height 27
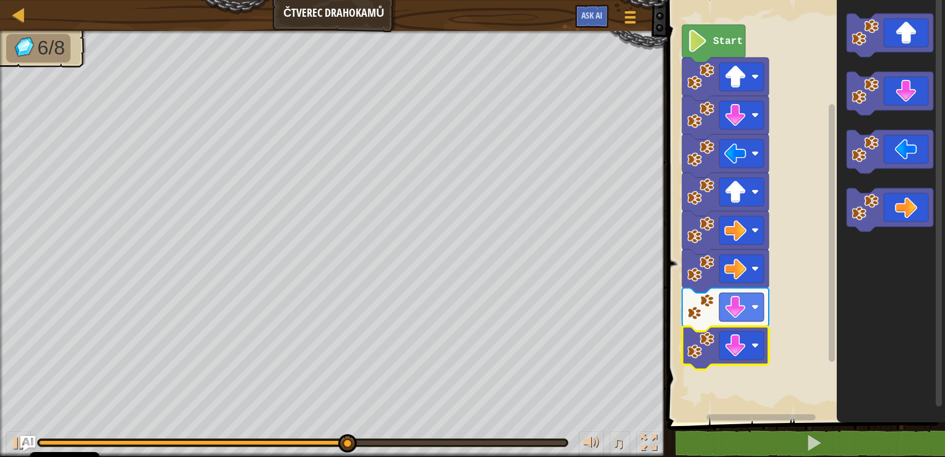
click at [700, 344] on image "Blockly Workspace" at bounding box center [700, 345] width 27 height 27
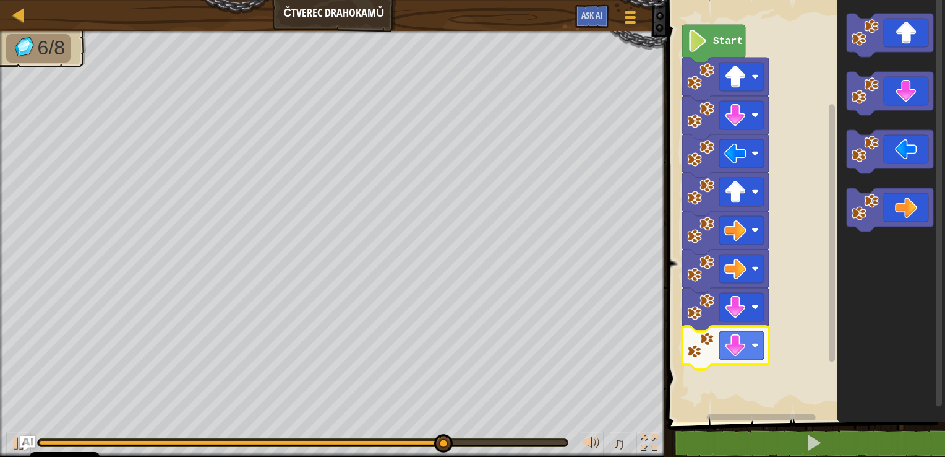
click at [917, 163] on g "Blockly Workspace" at bounding box center [890, 123] width 87 height 218
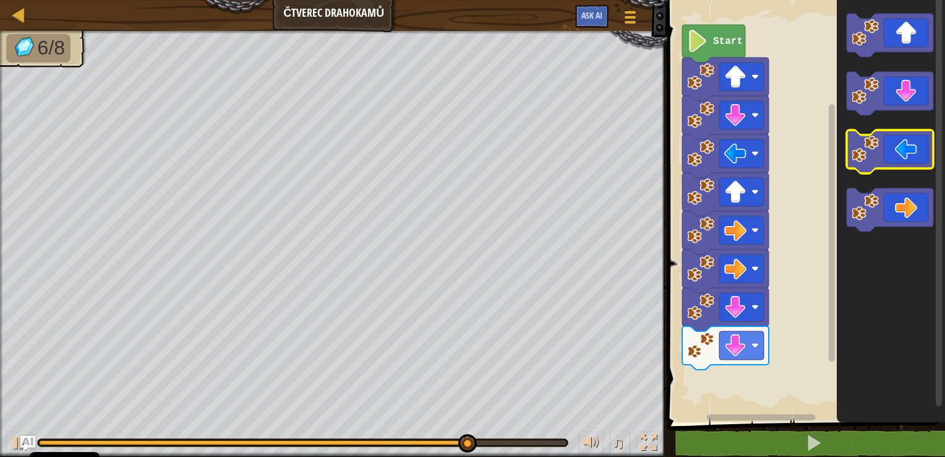
click at [908, 155] on icon "Blockly Workspace" at bounding box center [890, 151] width 87 height 43
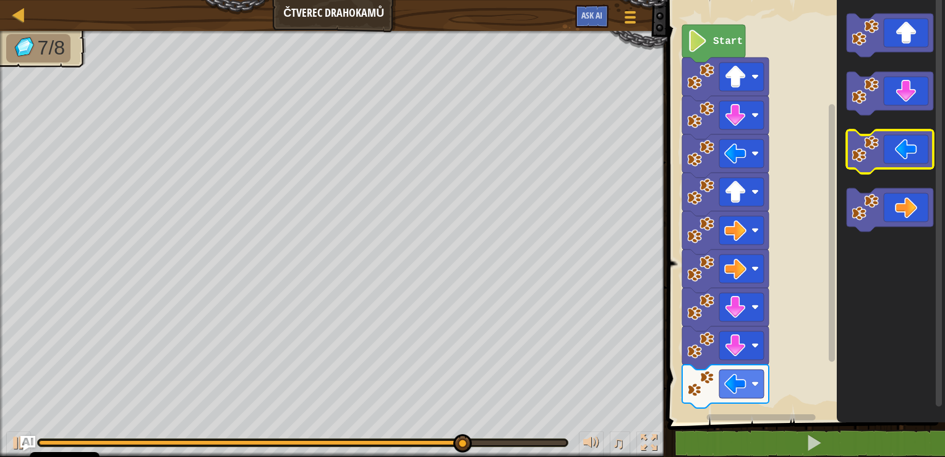
click at [908, 155] on icon "Blockly Workspace" at bounding box center [890, 151] width 87 height 43
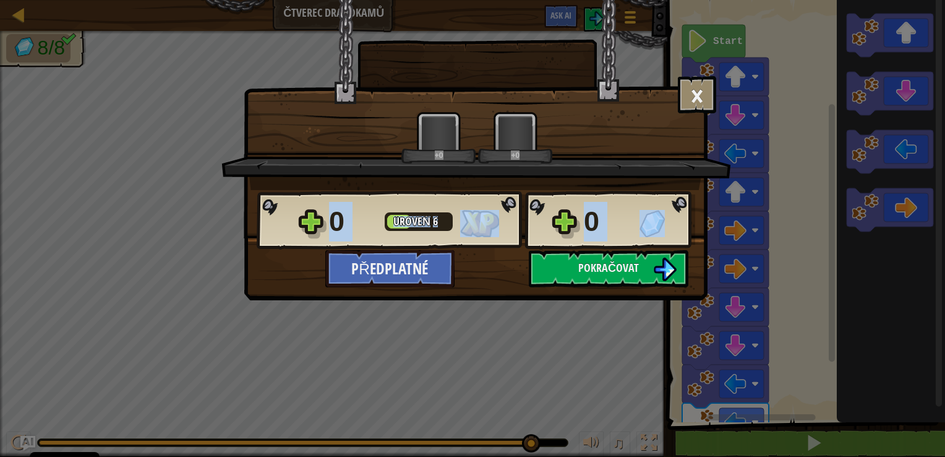
click at [500, 230] on div "0 Úroveň 6" at bounding box center [422, 222] width 186 height 40
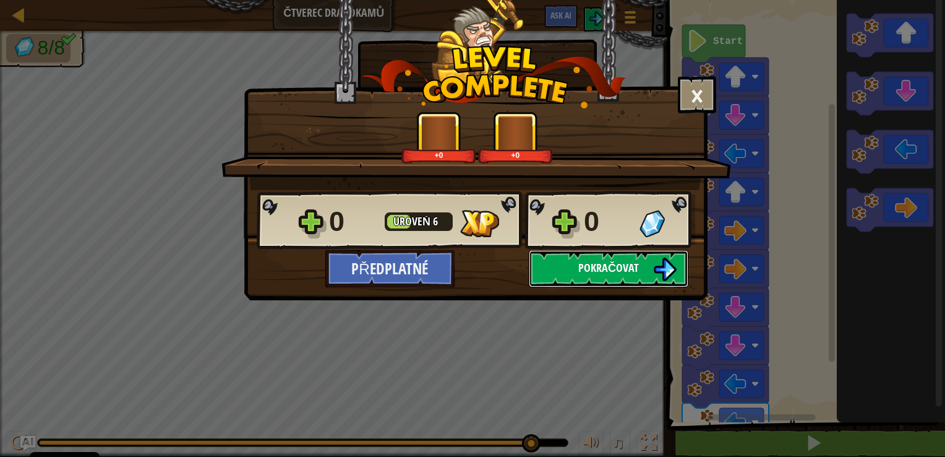
click at [601, 266] on span "Pokračovat" at bounding box center [608, 267] width 61 height 15
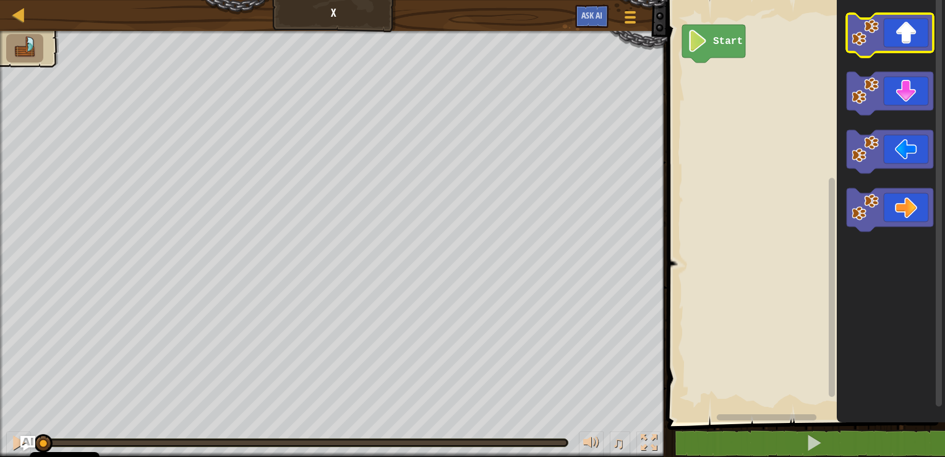
click at [884, 34] on icon "Blockly Workspace" at bounding box center [890, 35] width 87 height 43
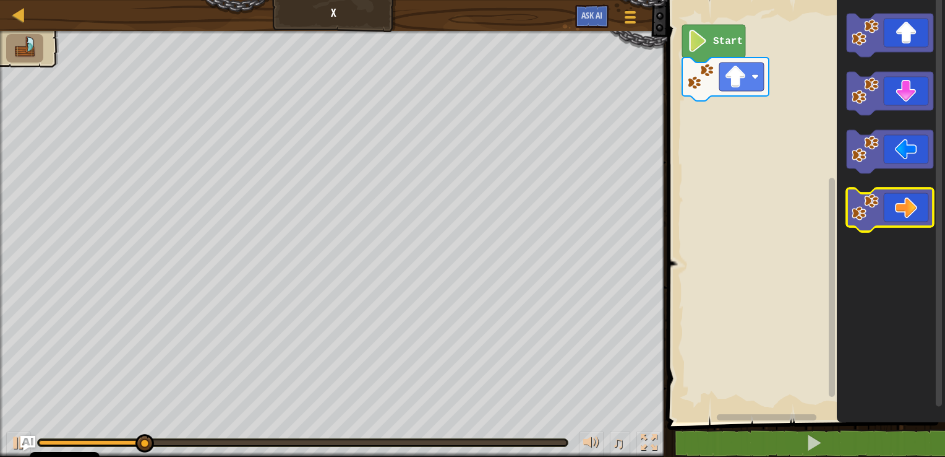
click at [898, 197] on icon "Blockly Workspace" at bounding box center [890, 209] width 87 height 43
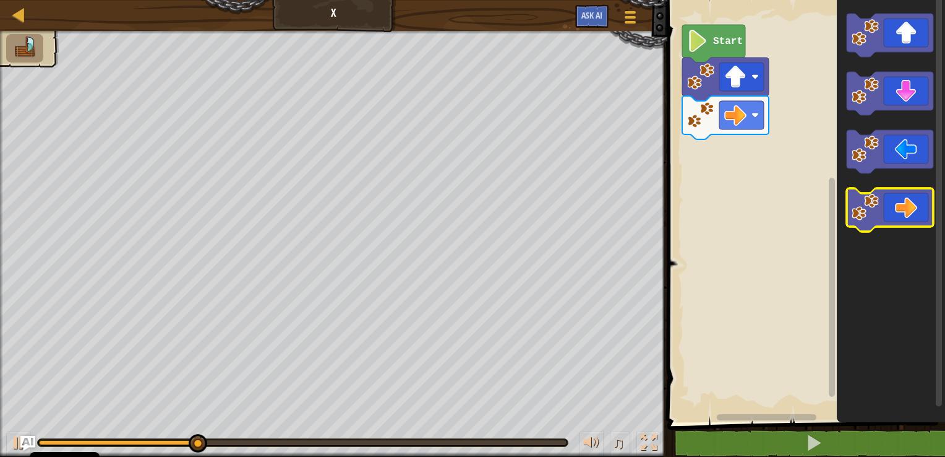
click at [898, 197] on icon "Blockly Workspace" at bounding box center [890, 209] width 87 height 43
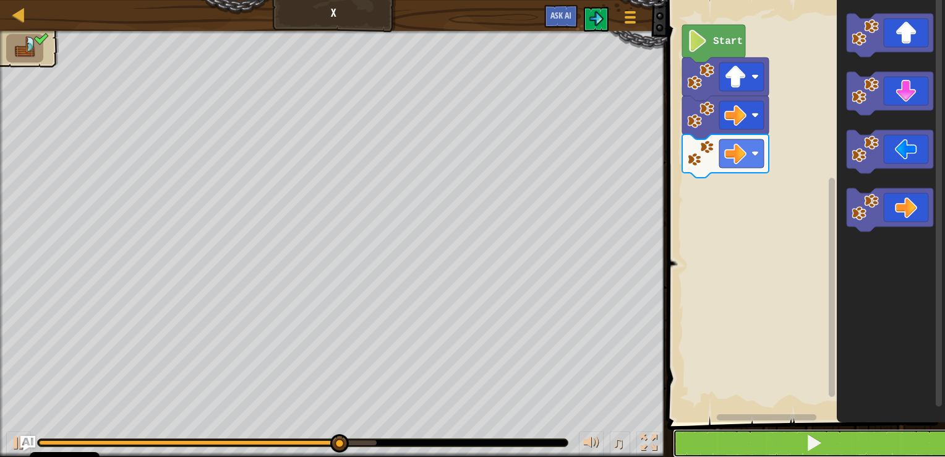
click at [772, 429] on button at bounding box center [813, 443] width 281 height 28
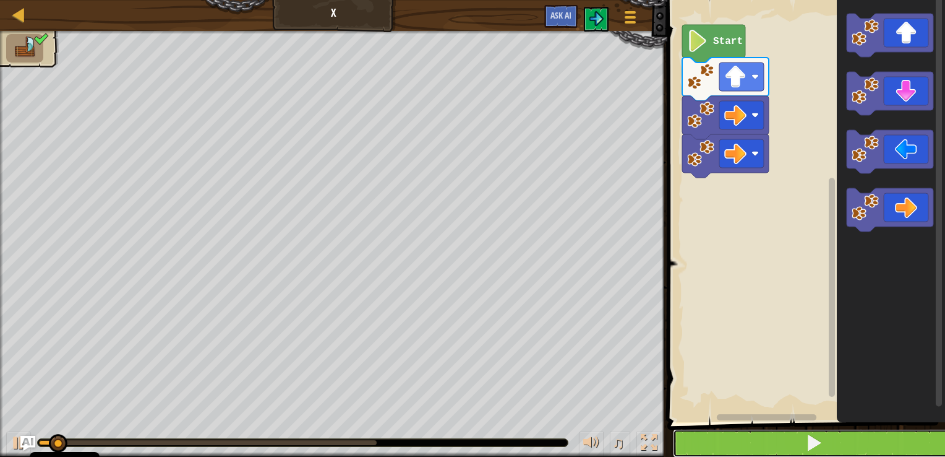
click at [772, 434] on button at bounding box center [813, 443] width 281 height 28
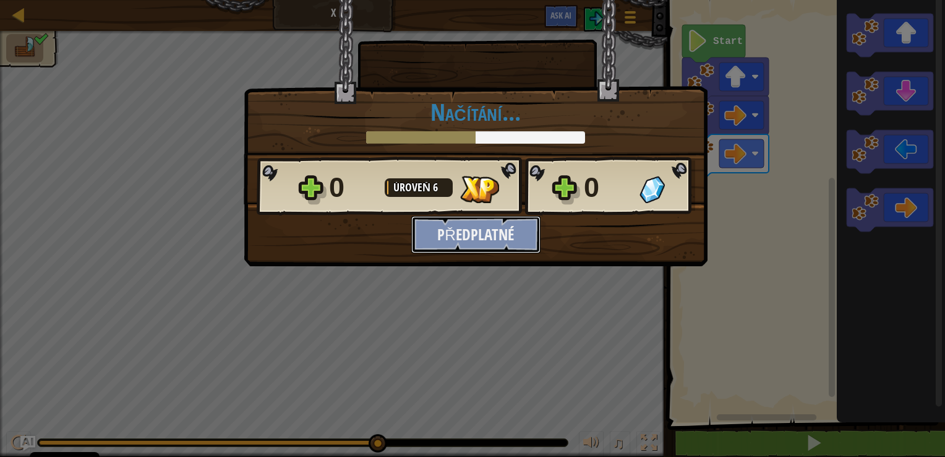
click at [532, 224] on button "Předplatné" at bounding box center [475, 234] width 129 height 37
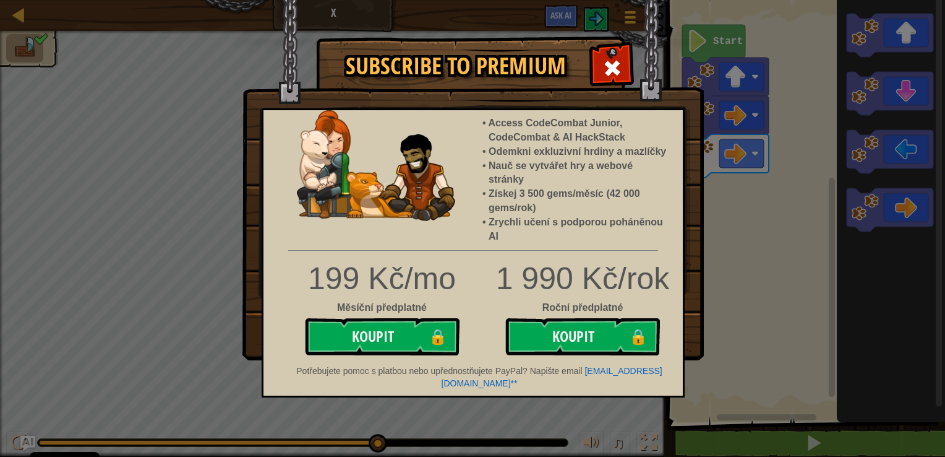
click at [630, 52] on img at bounding box center [474, 180] width 462 height 360
click at [611, 30] on img at bounding box center [474, 180] width 462 height 360
click at [611, 62] on span at bounding box center [613, 68] width 20 height 20
